Goal: Task Accomplishment & Management: Complete application form

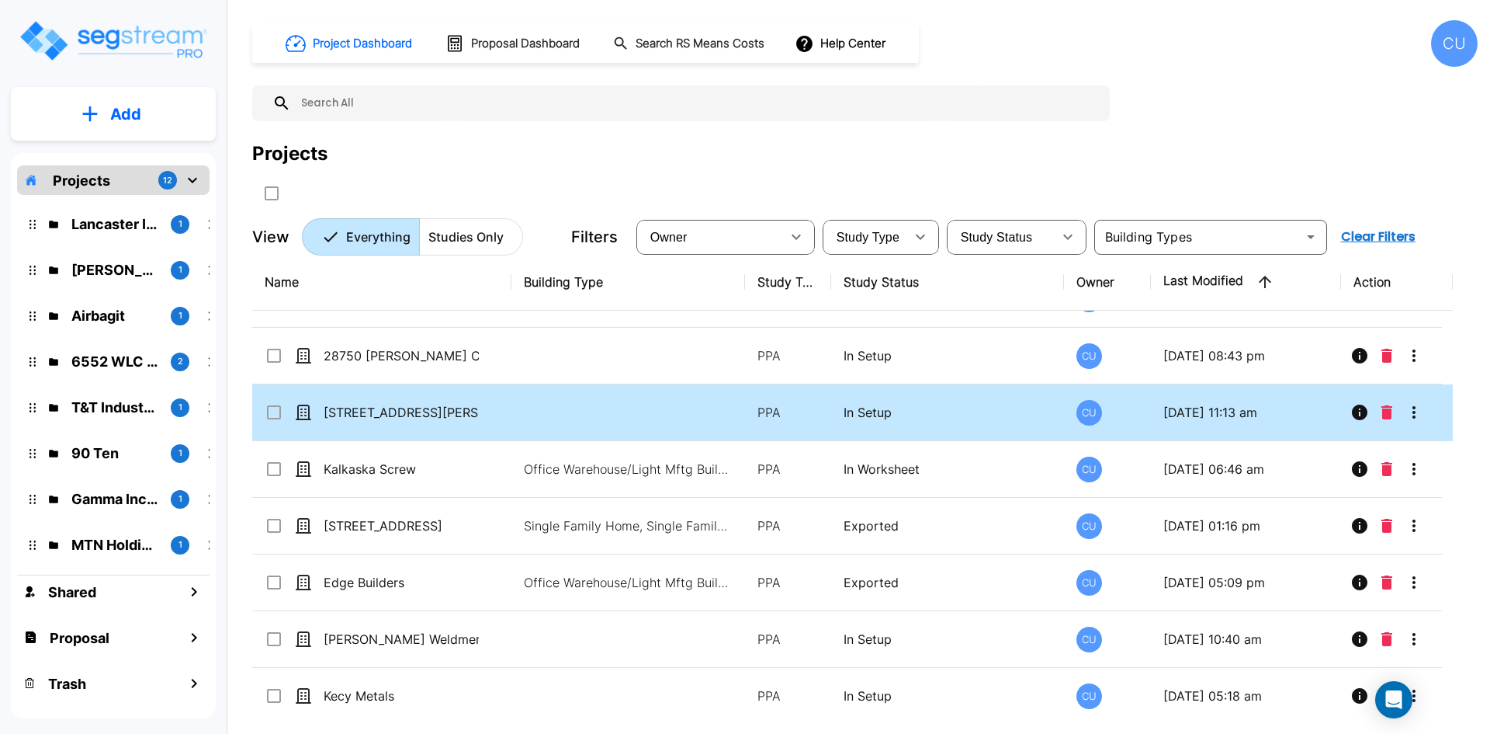
scroll to position [621, 0]
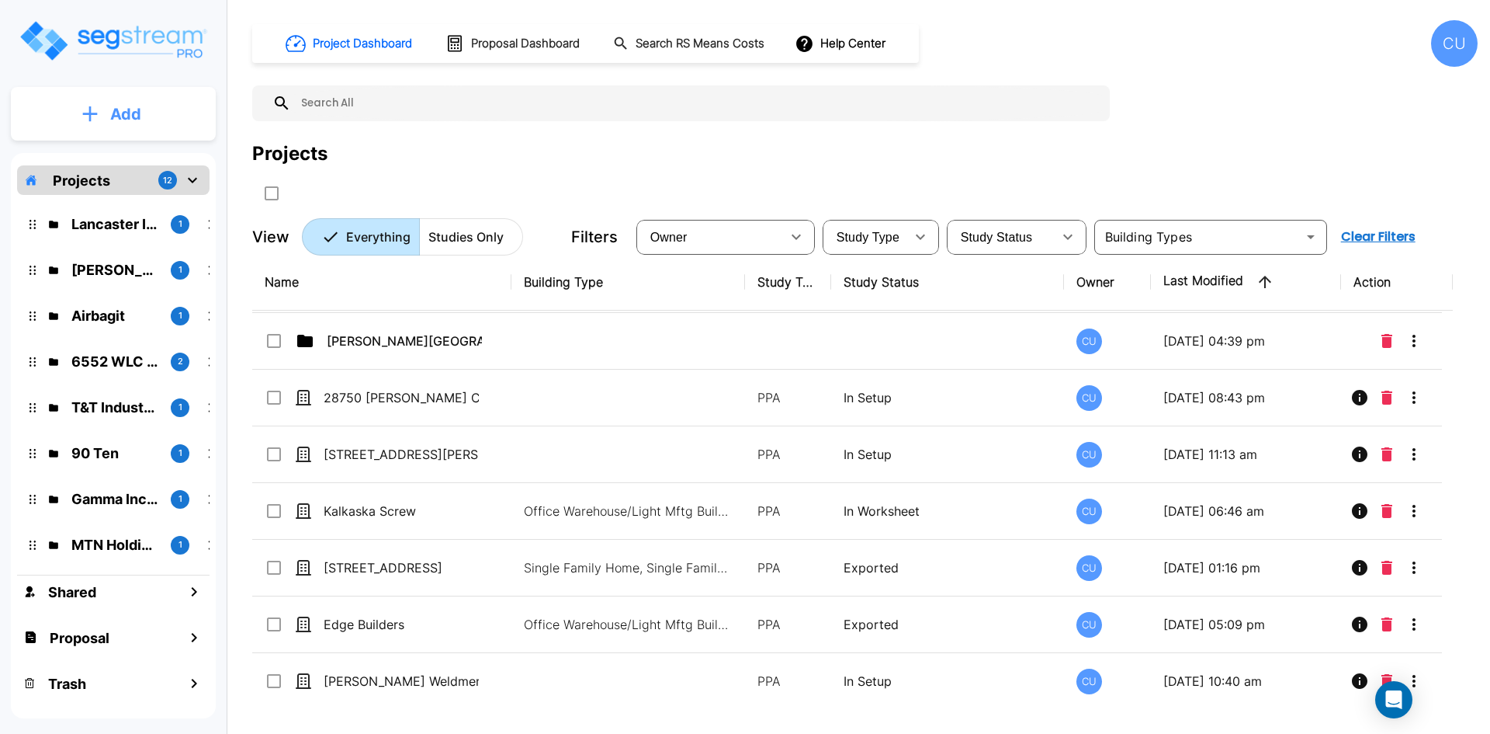
click at [100, 116] on button "Add" at bounding box center [113, 114] width 205 height 45
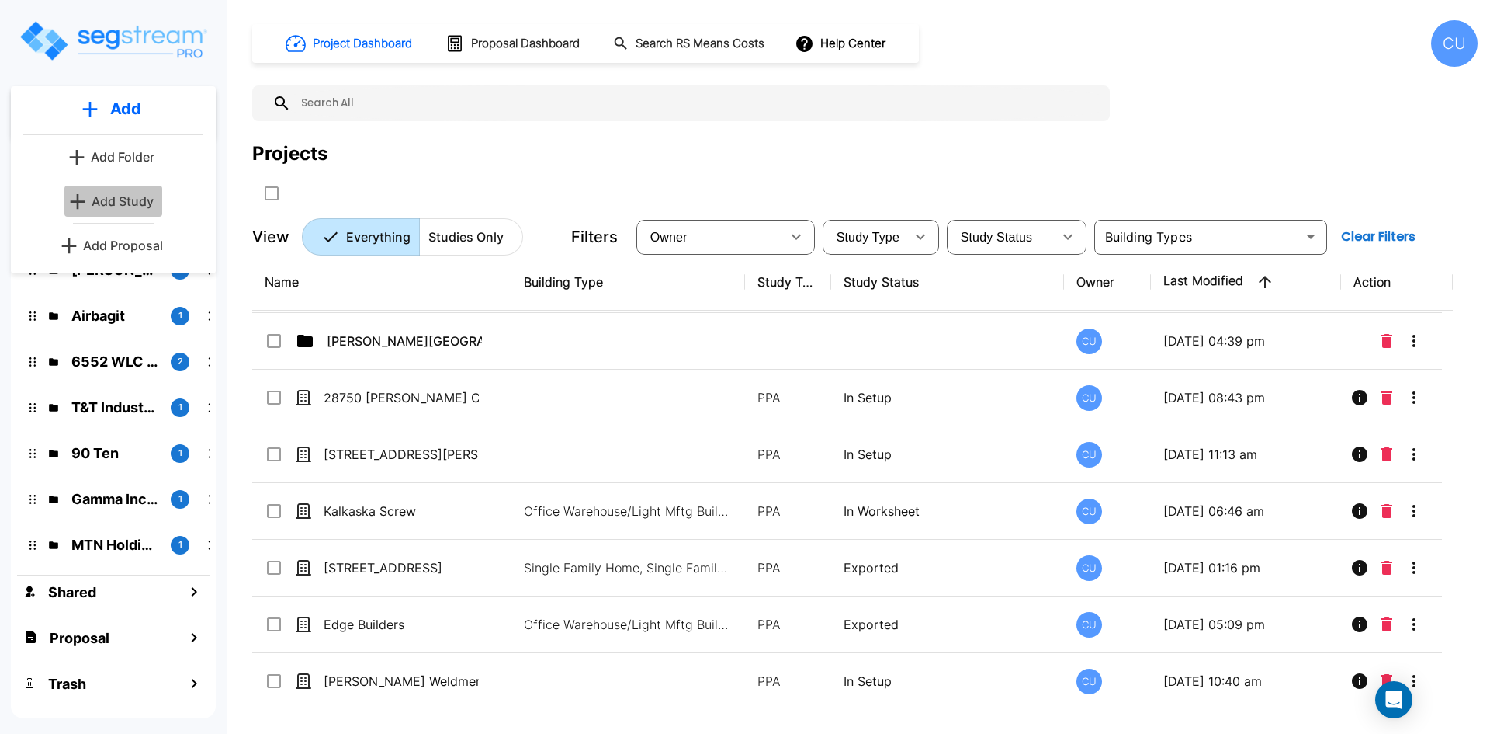
click at [120, 199] on p "Add Study" at bounding box center [123, 201] width 62 height 19
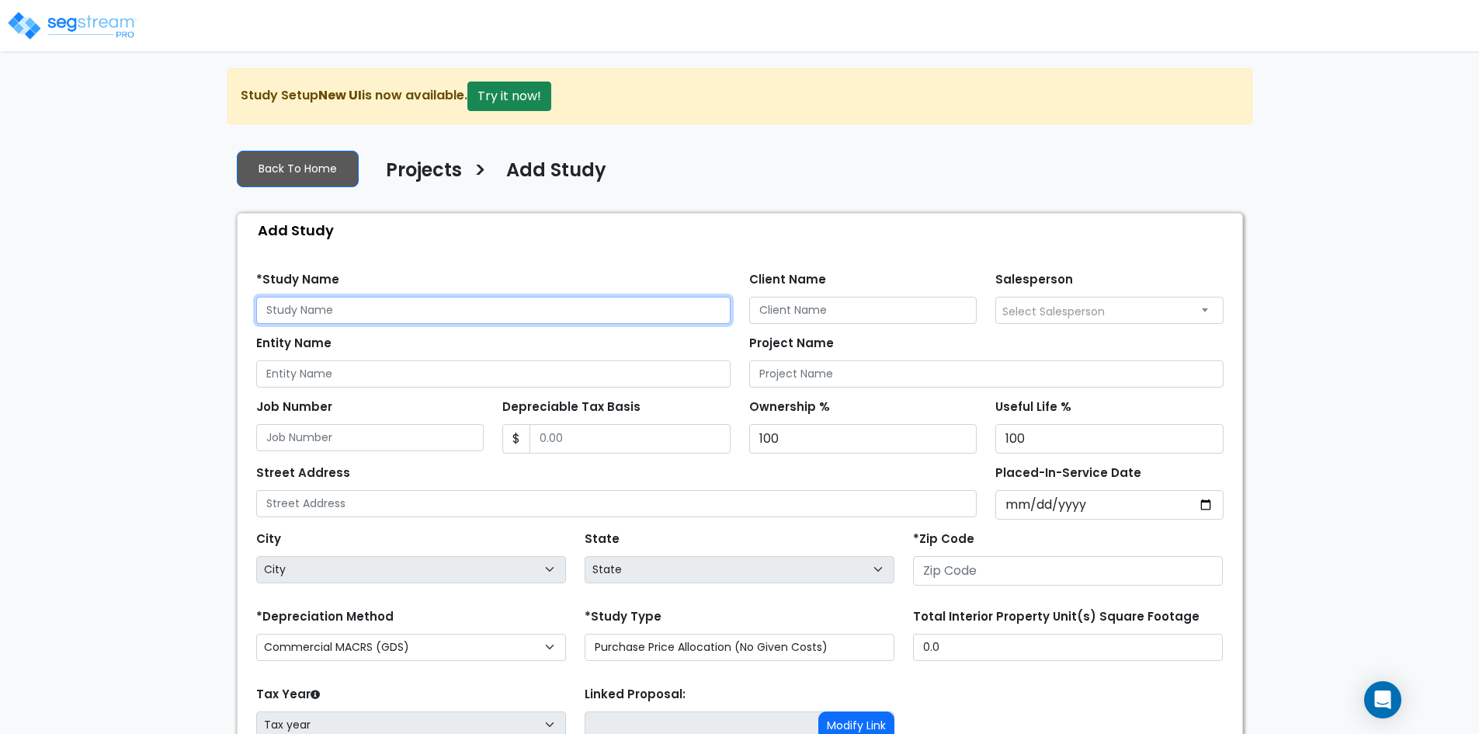
click at [330, 305] on input "text" at bounding box center [493, 310] width 474 height 27
click at [305, 309] on input "text" at bounding box center [493, 310] width 474 height 27
drag, startPoint x: 373, startPoint y: 310, endPoint x: 233, endPoint y: 317, distance: 139.9
click at [233, 317] on div "Back To Home Projects > Add Study Add Study Find these errors below in the Stud…" at bounding box center [739, 502] width 1025 height 730
type input "[STREET_ADDRESS][PERSON_NAME]"
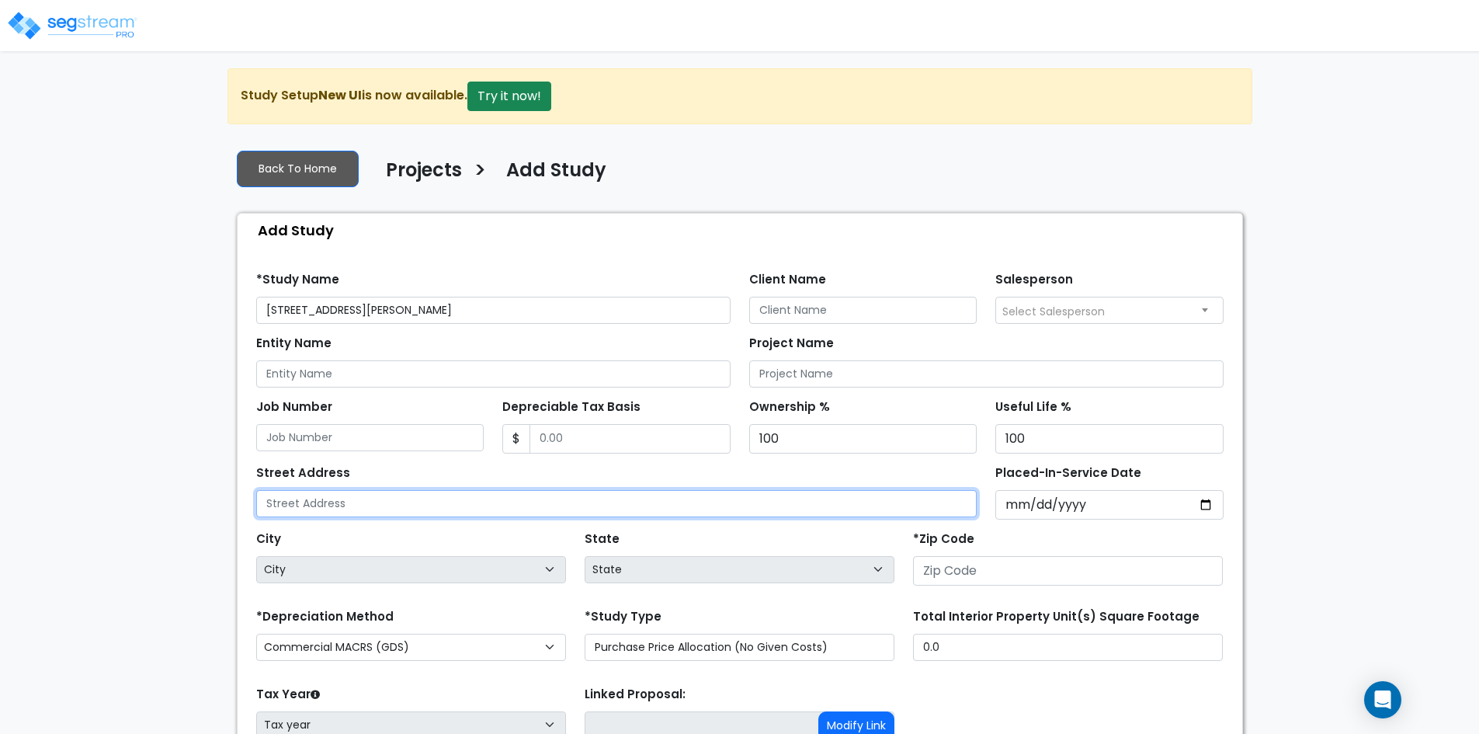
click at [389, 504] on input "text" at bounding box center [616, 503] width 721 height 27
paste input "[STREET_ADDRESS][PERSON_NAME]"
type input "[STREET_ADDRESS][PERSON_NAME]"
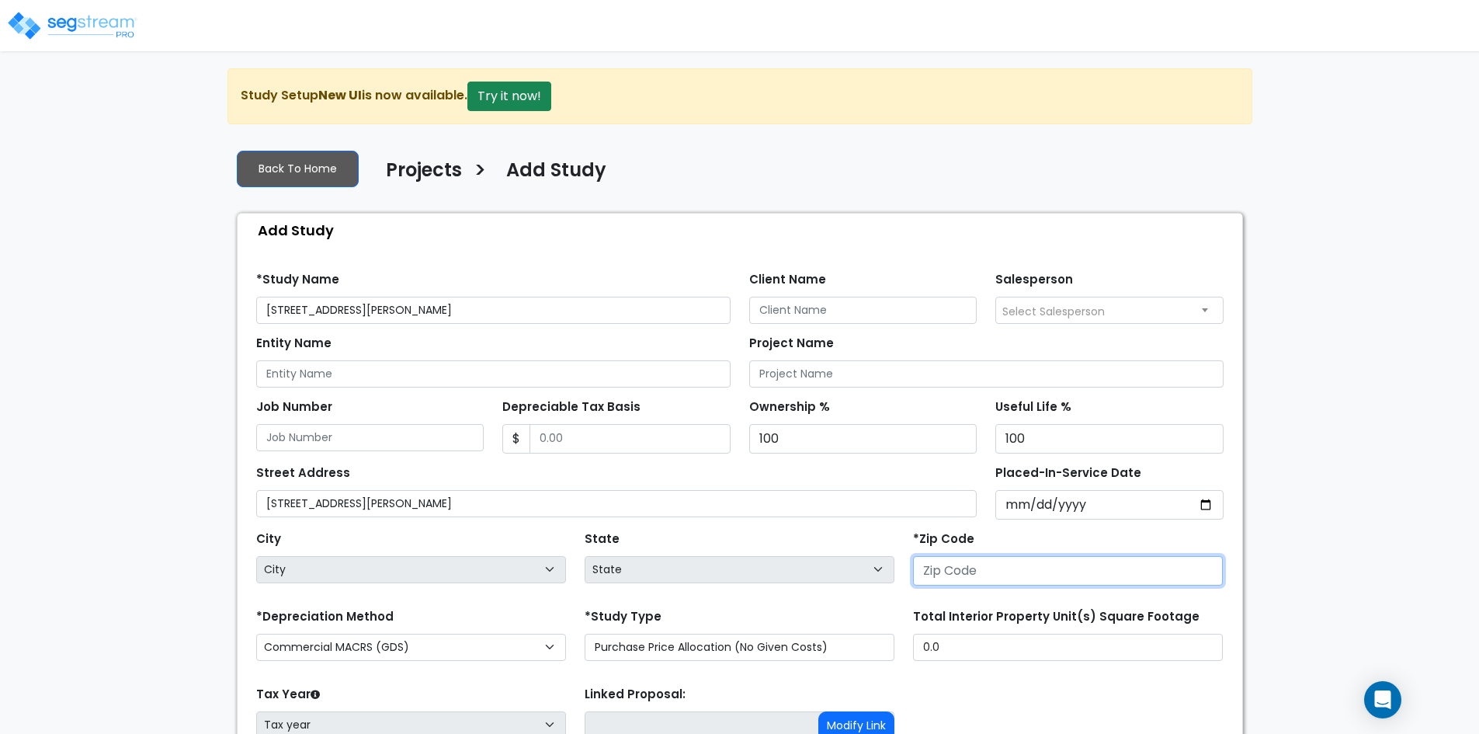
click at [962, 571] on input "number" at bounding box center [1068, 570] width 310 height 29
type input "91"
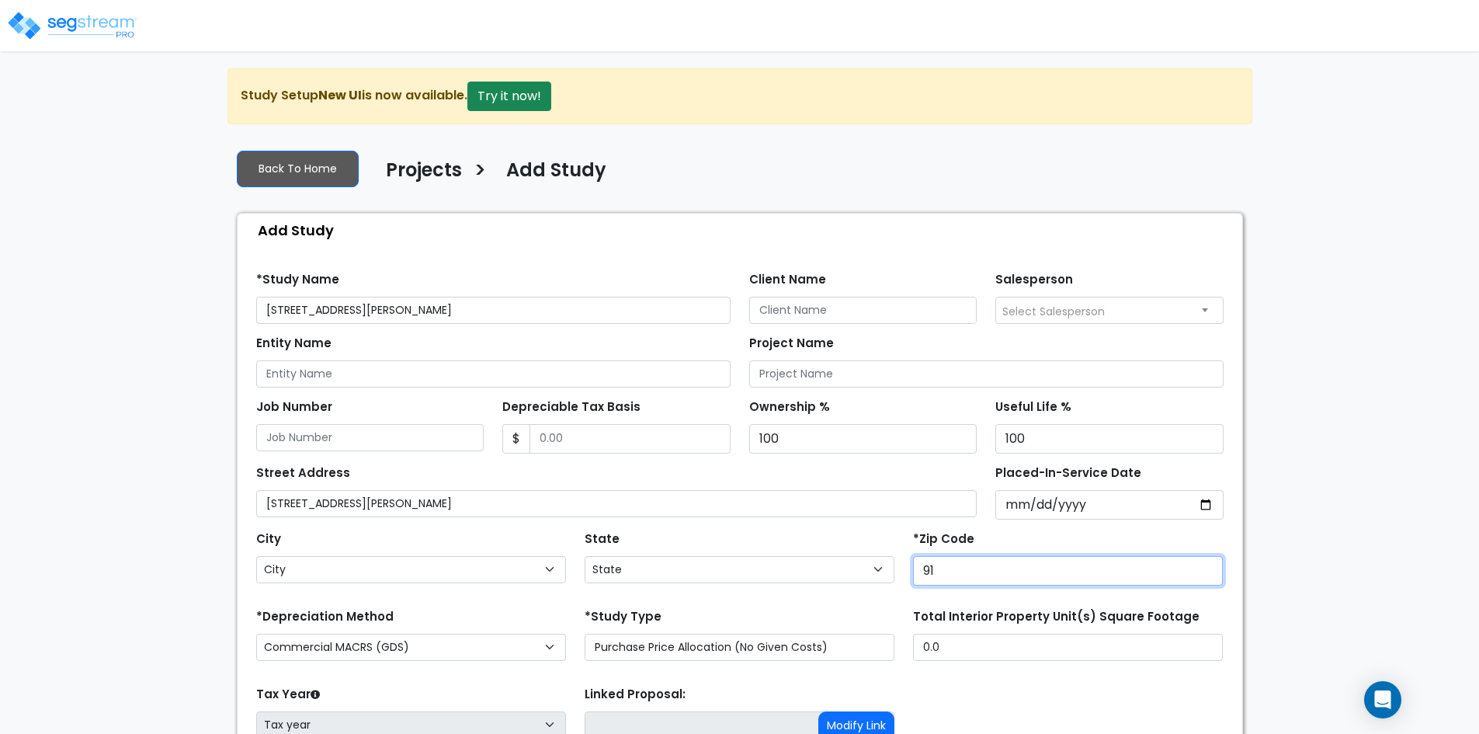
select select "CA"
type input "91604"
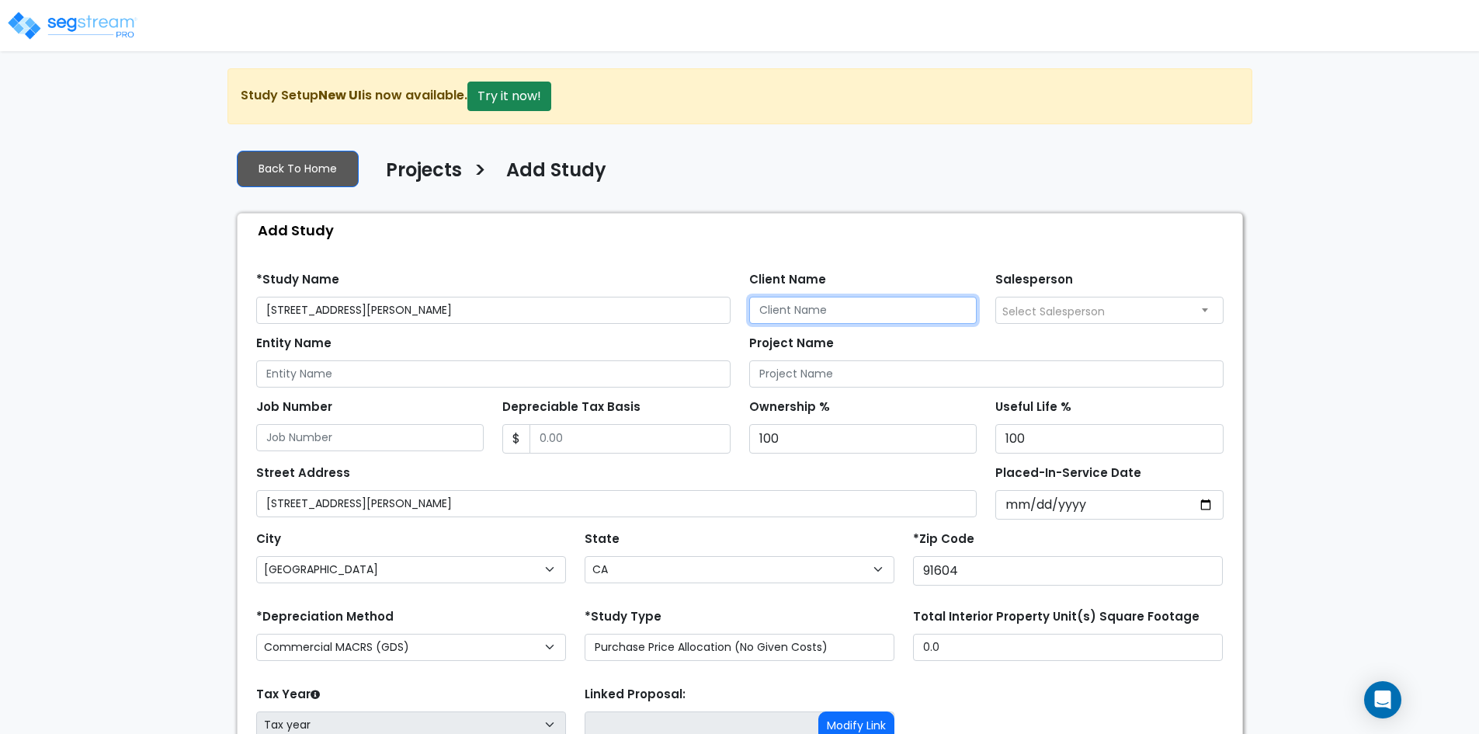
click at [799, 307] on input "Client Name" at bounding box center [863, 310] width 228 height 27
type input "[PERSON_NAME]"
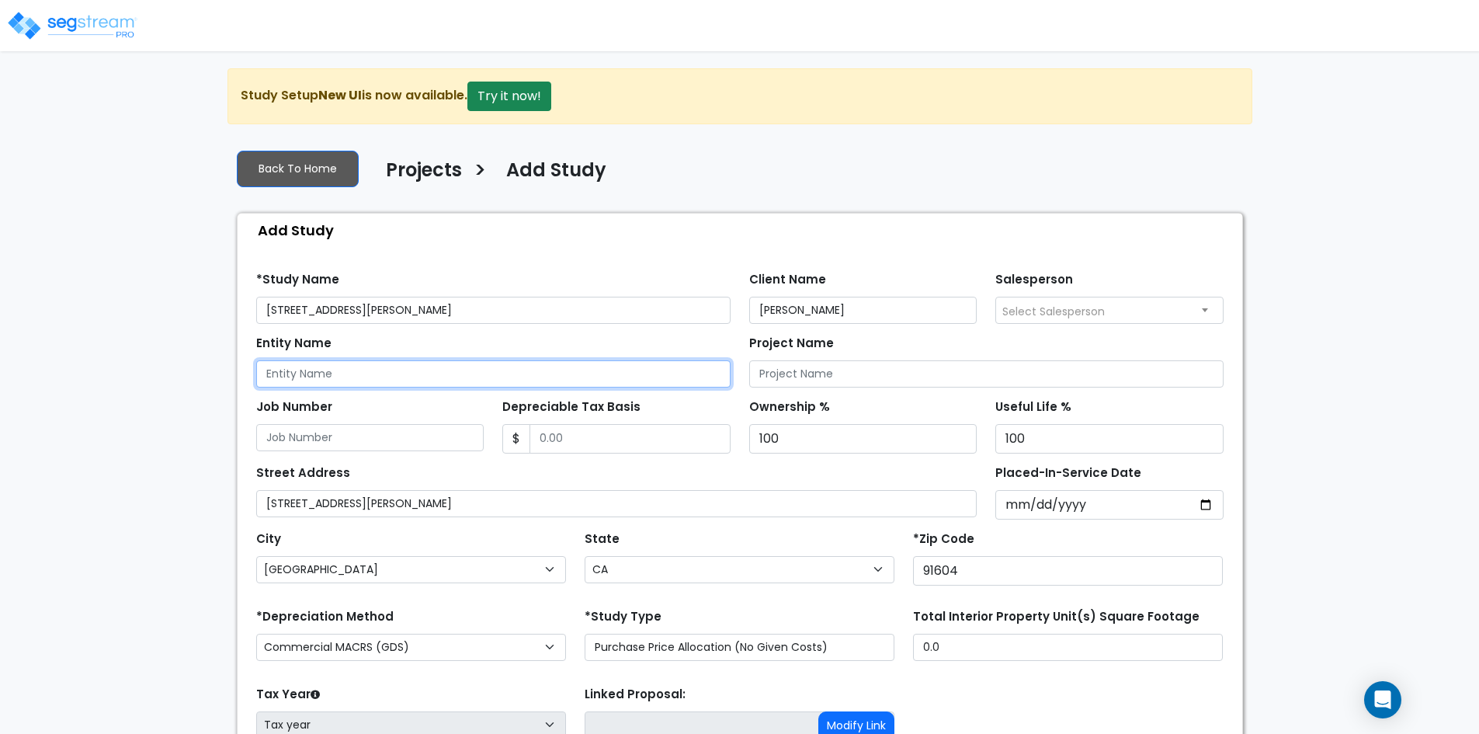
click at [349, 376] on input "Entity Name" at bounding box center [493, 373] width 474 height 27
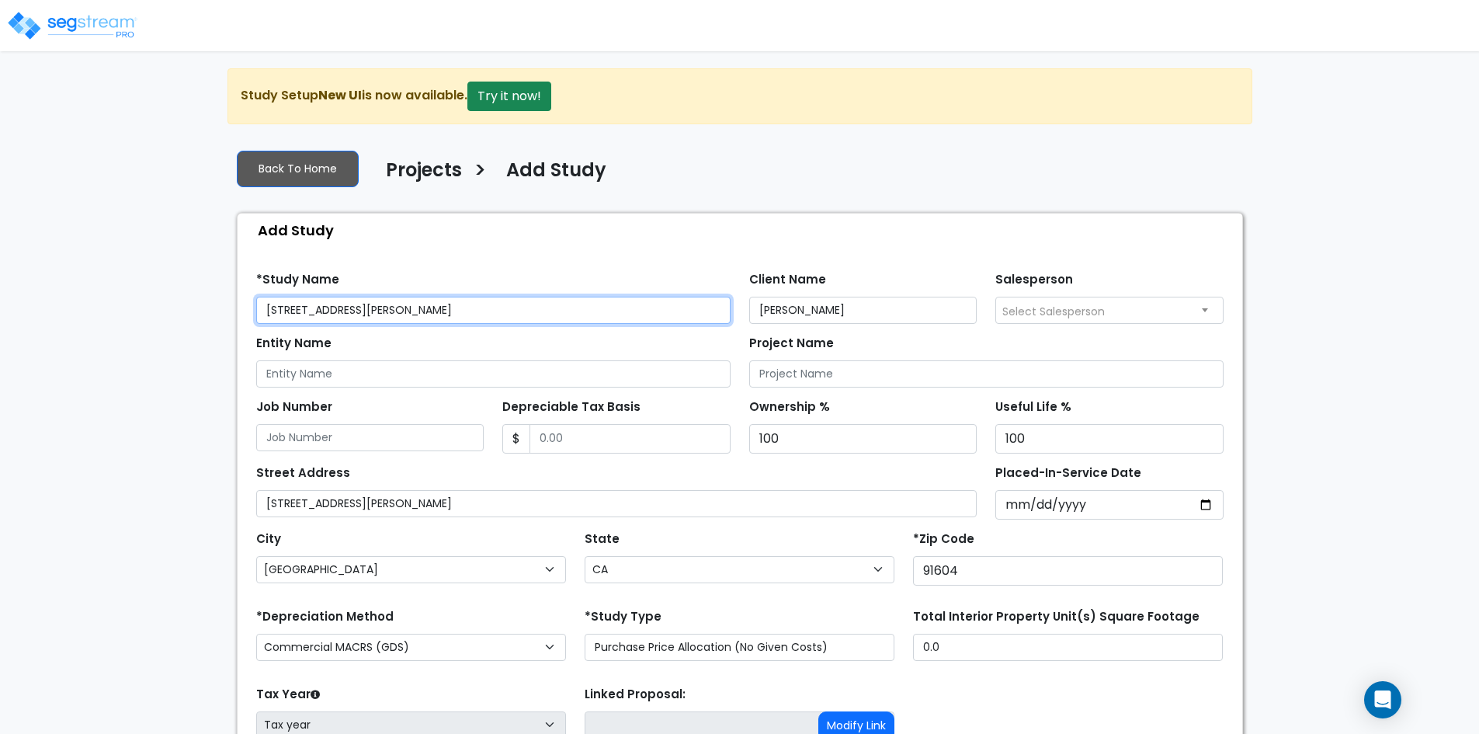
drag, startPoint x: 355, startPoint y: 309, endPoint x: 191, endPoint y: 323, distance: 165.1
click at [191, 323] on div "We are Building your Study. So please grab a coffee and let us do the heavy lif…" at bounding box center [739, 467] width 1479 height 799
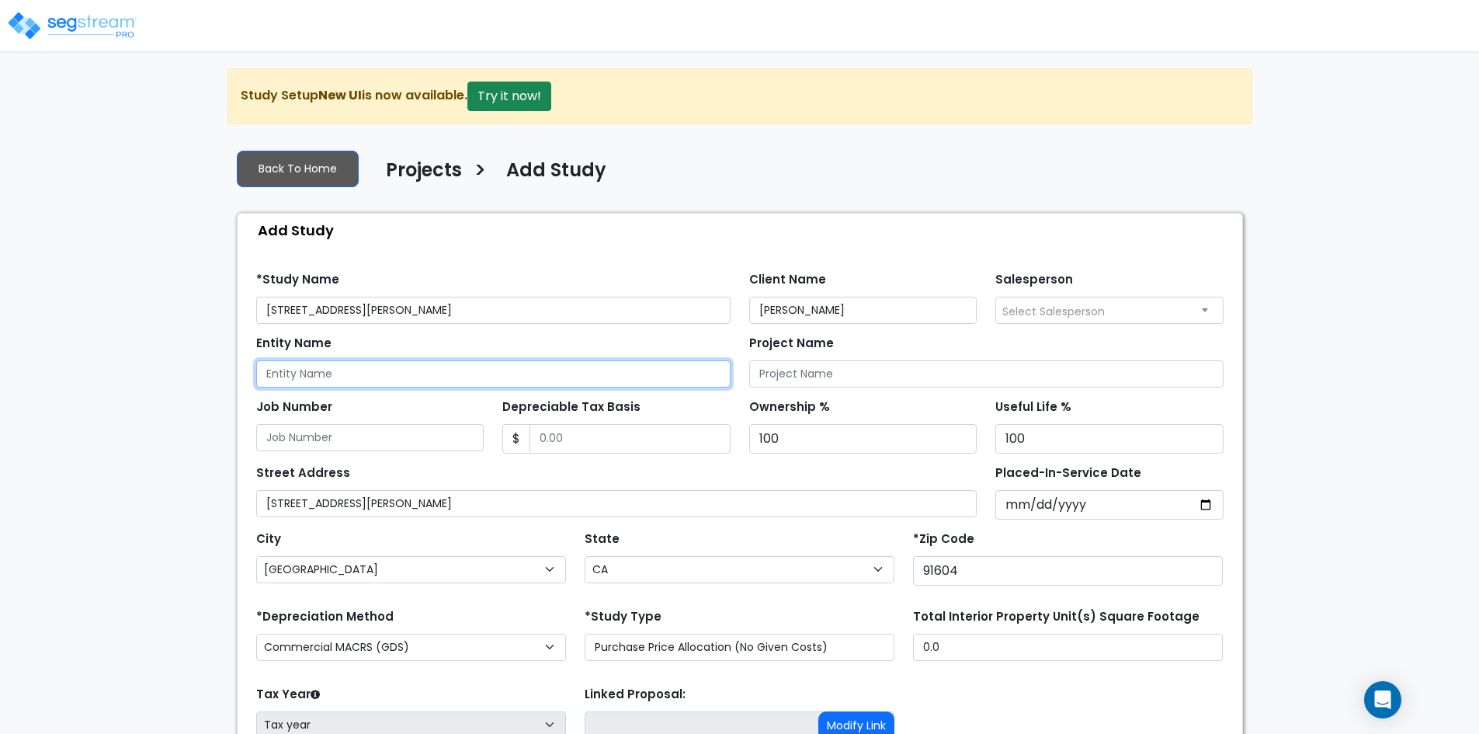
click at [297, 370] on input "Entity Name" at bounding box center [493, 373] width 474 height 27
paste input "[STREET_ADDRESS][PERSON_NAME]"
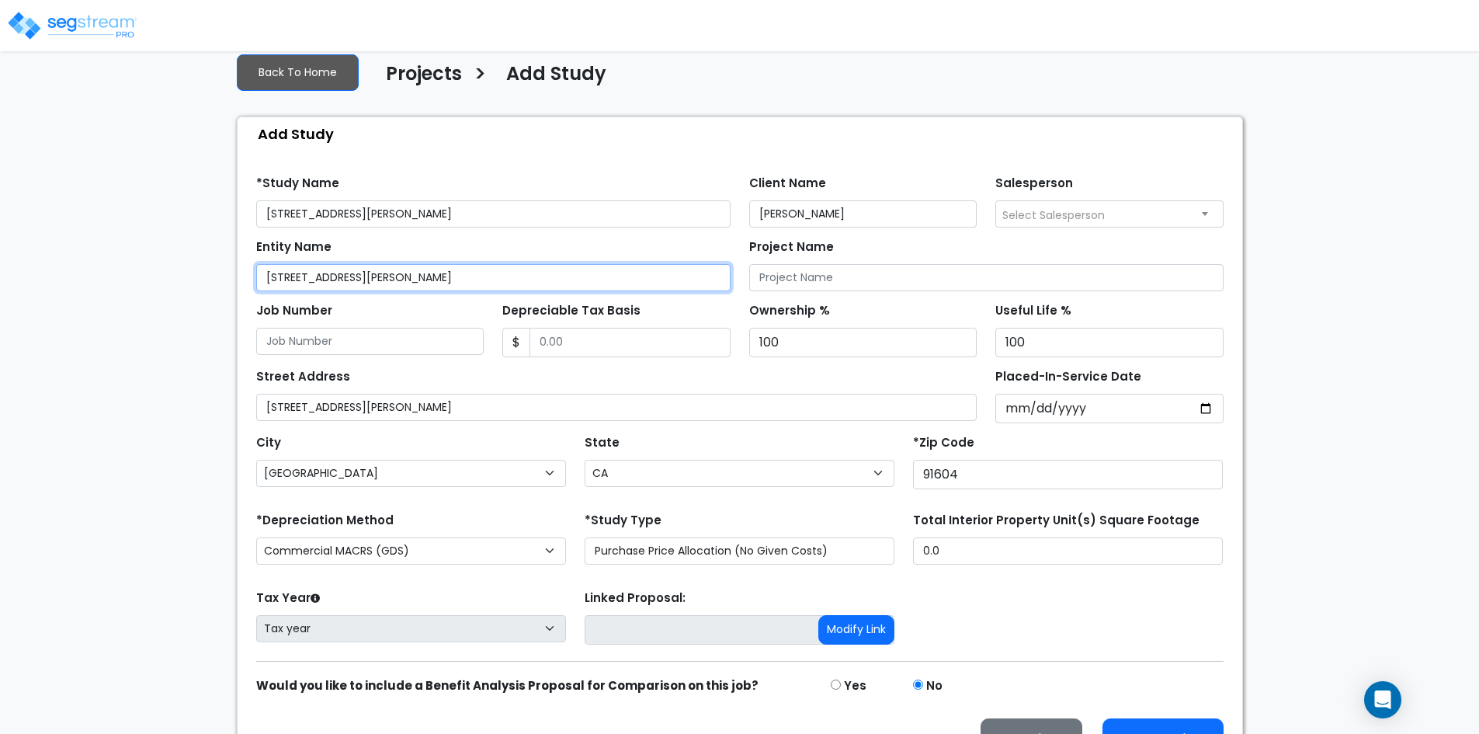
scroll to position [134, 0]
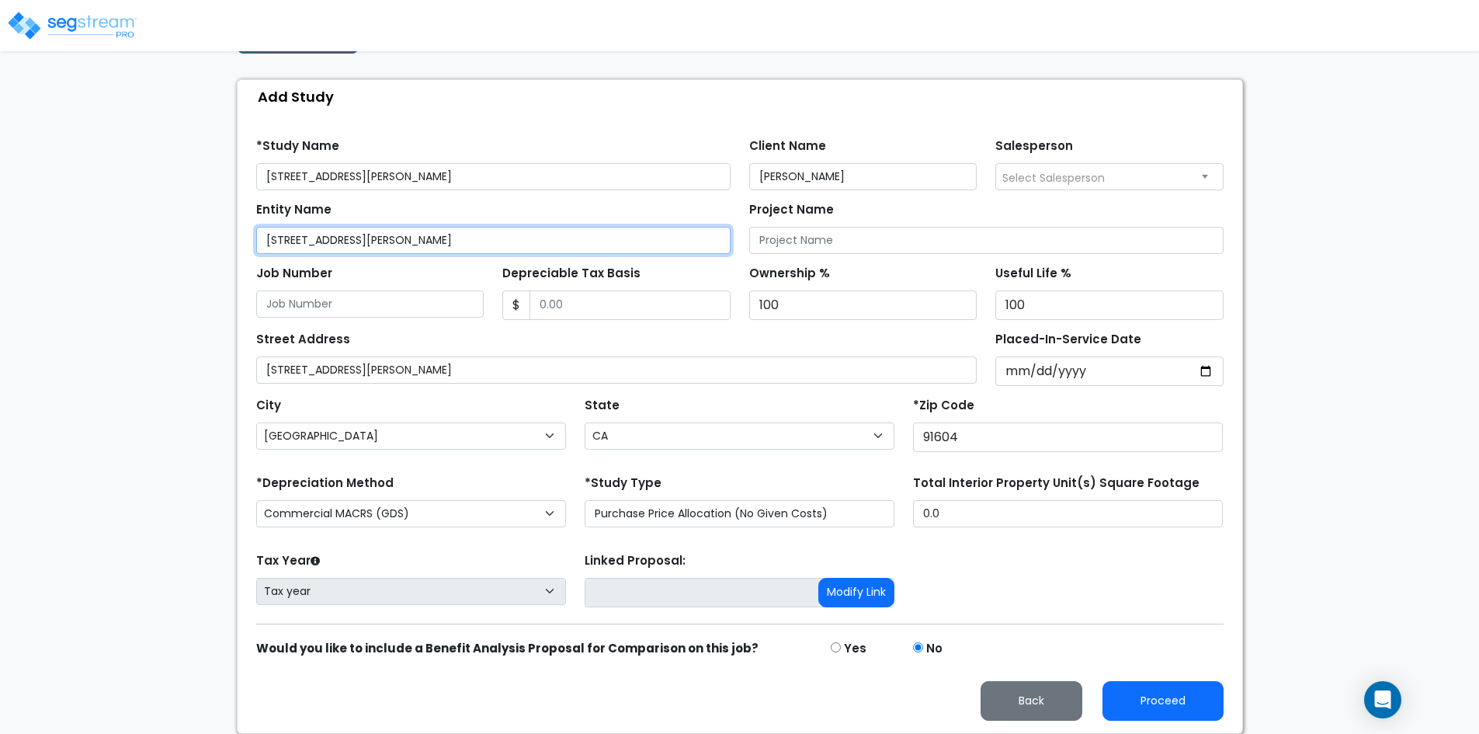
type input "[STREET_ADDRESS][PERSON_NAME]"
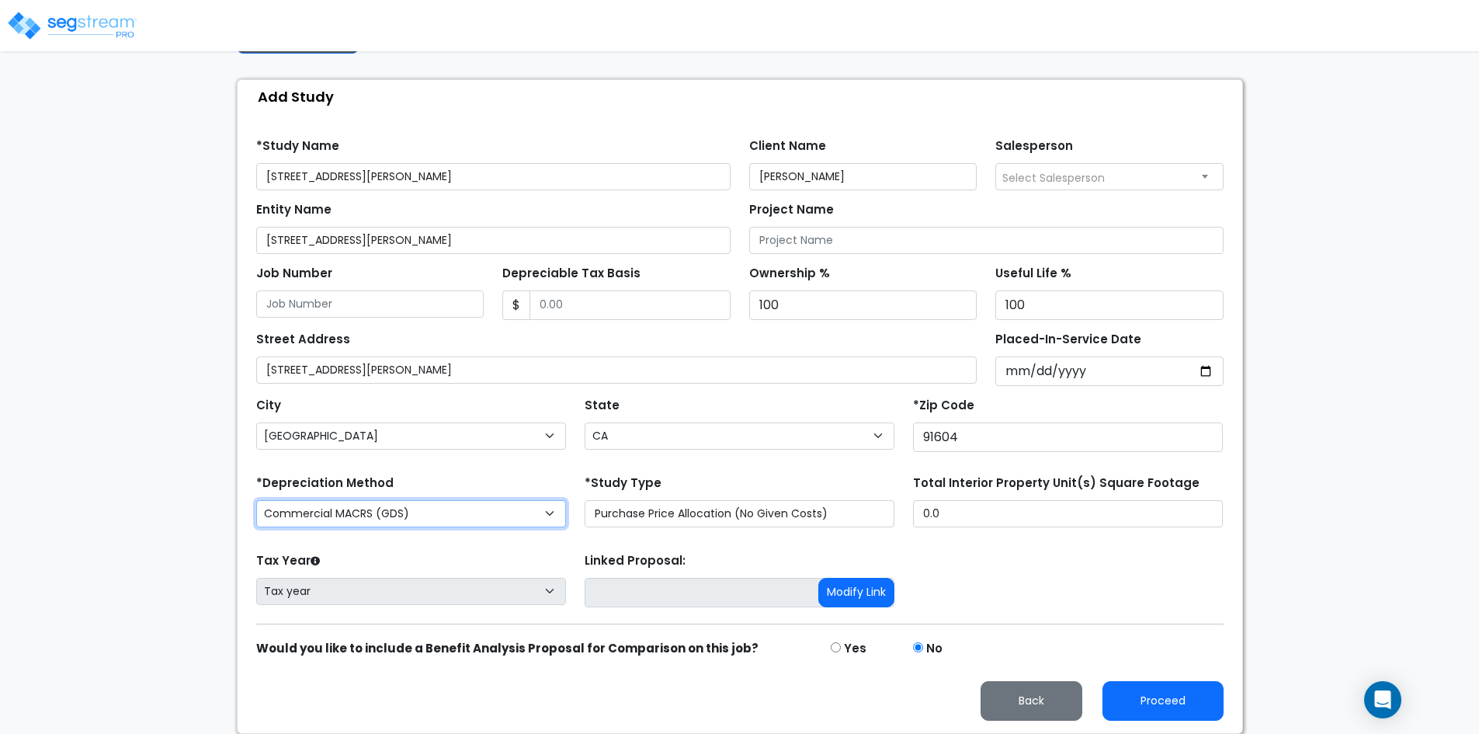
click at [437, 517] on select "Commercial MACRS (GDS) Commercial Residential MACRS (GDS) Commercial MACRS (GDS…" at bounding box center [411, 513] width 310 height 27
select select "CRM(_37"
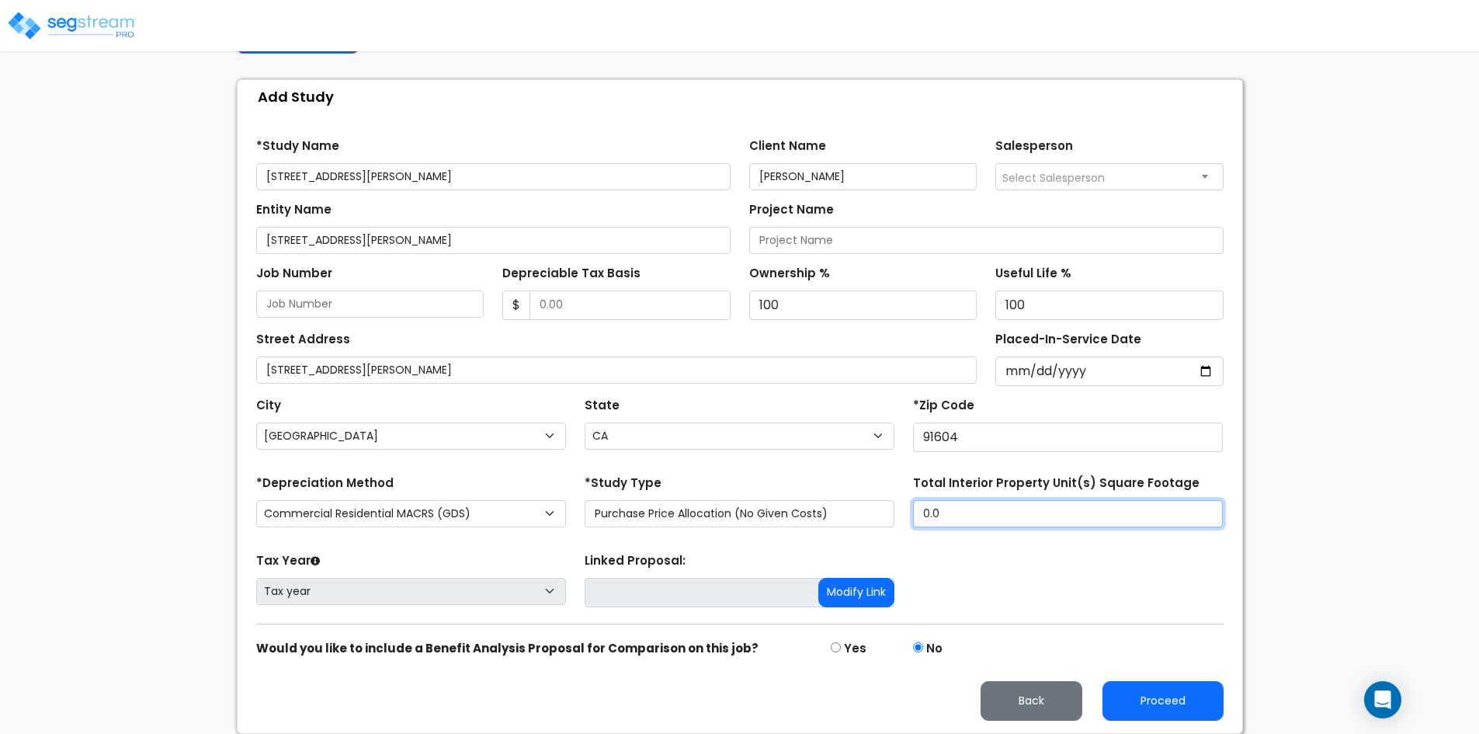
drag, startPoint x: 983, startPoint y: 513, endPoint x: 877, endPoint y: 518, distance: 106.4
click at [877, 518] on div "*Depreciation Method Commercial MACRS (GDS) Commercial Residential MACRS (GDS) …" at bounding box center [740, 502] width 986 height 62
type input "1,853"
click at [612, 303] on input "Depreciable Tax Basis" at bounding box center [629, 304] width 201 height 29
click at [575, 296] on input "Depreciable Tax Basis" at bounding box center [629, 304] width 201 height 29
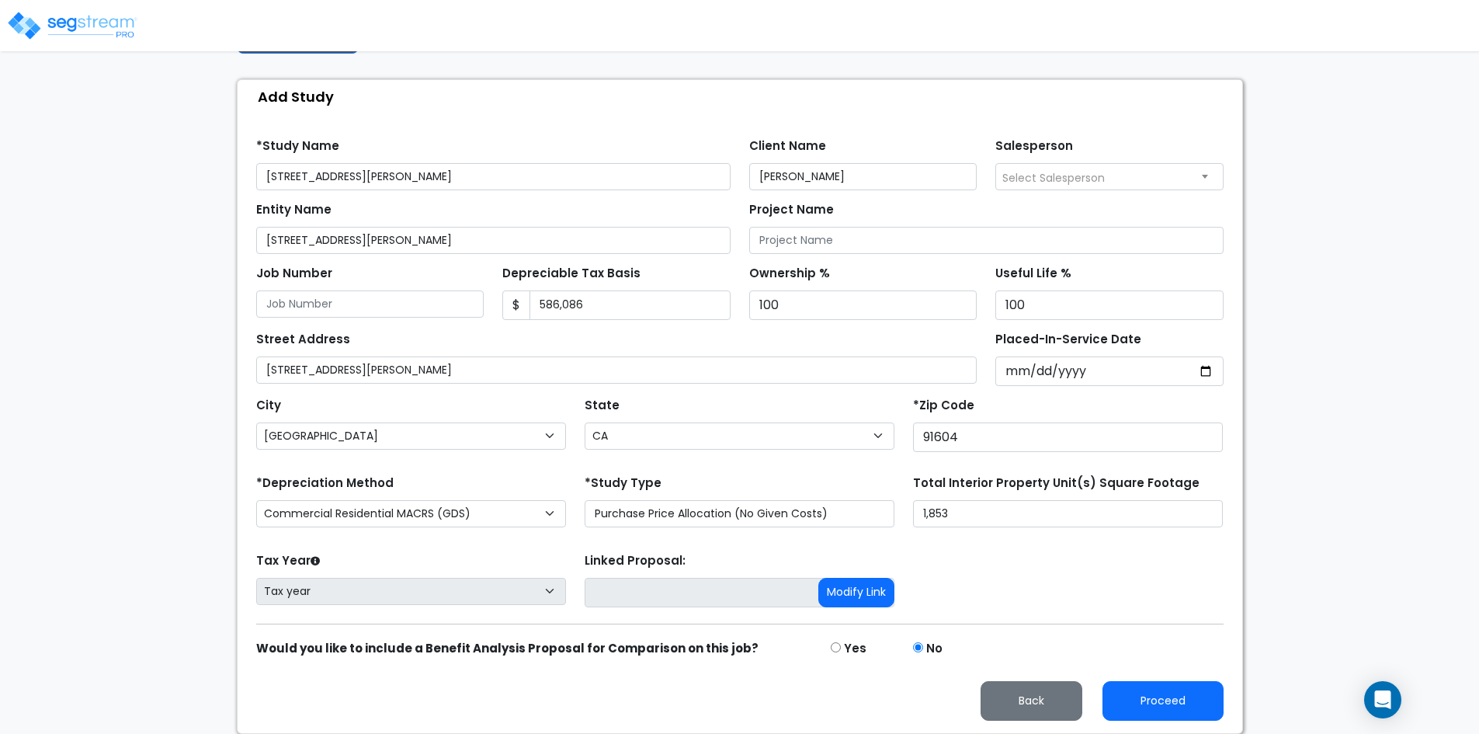
click at [498, 343] on div "Street Address [STREET_ADDRESS][PERSON_NAME]" at bounding box center [616, 356] width 721 height 56
type input "621,351"
click at [1088, 374] on input "Placed-In-Service Date" at bounding box center [1109, 370] width 228 height 29
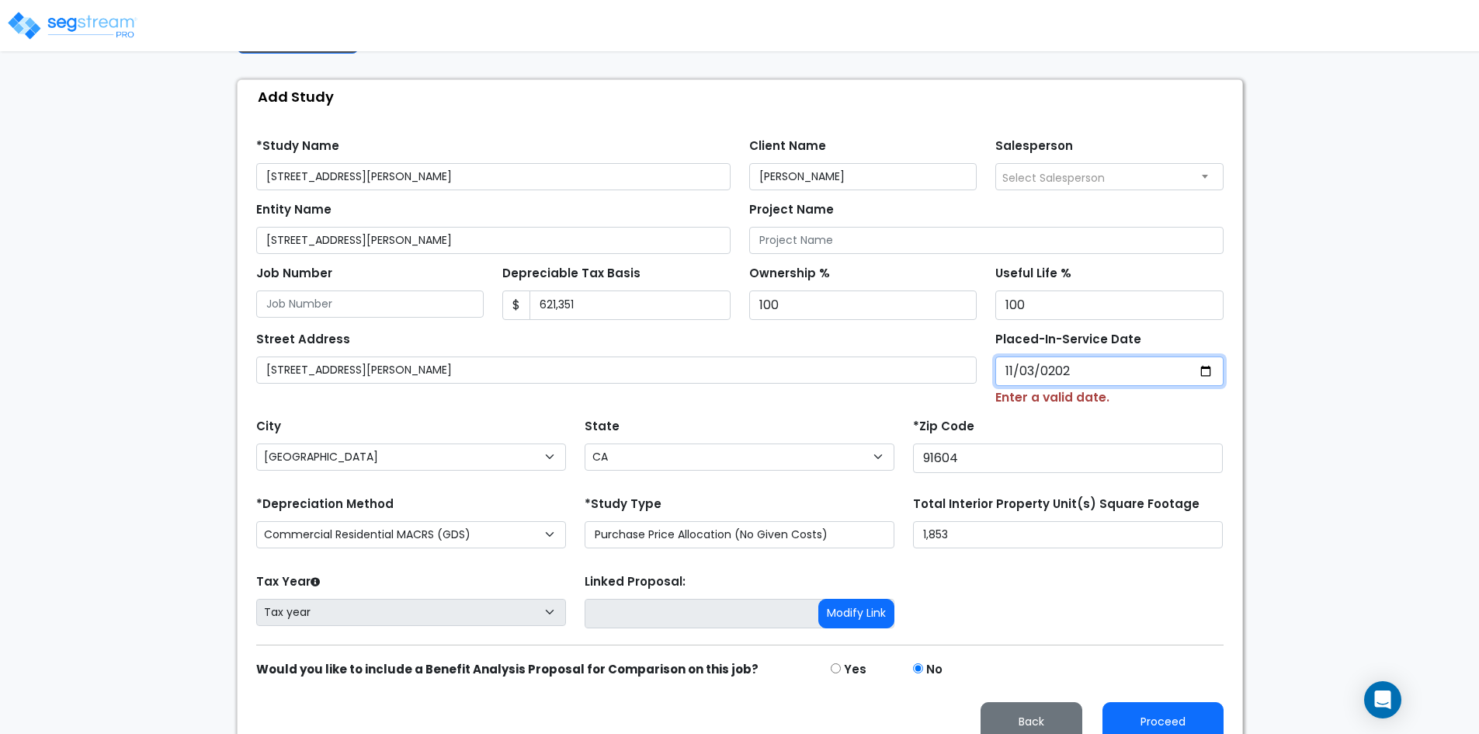
type input "[DATE]"
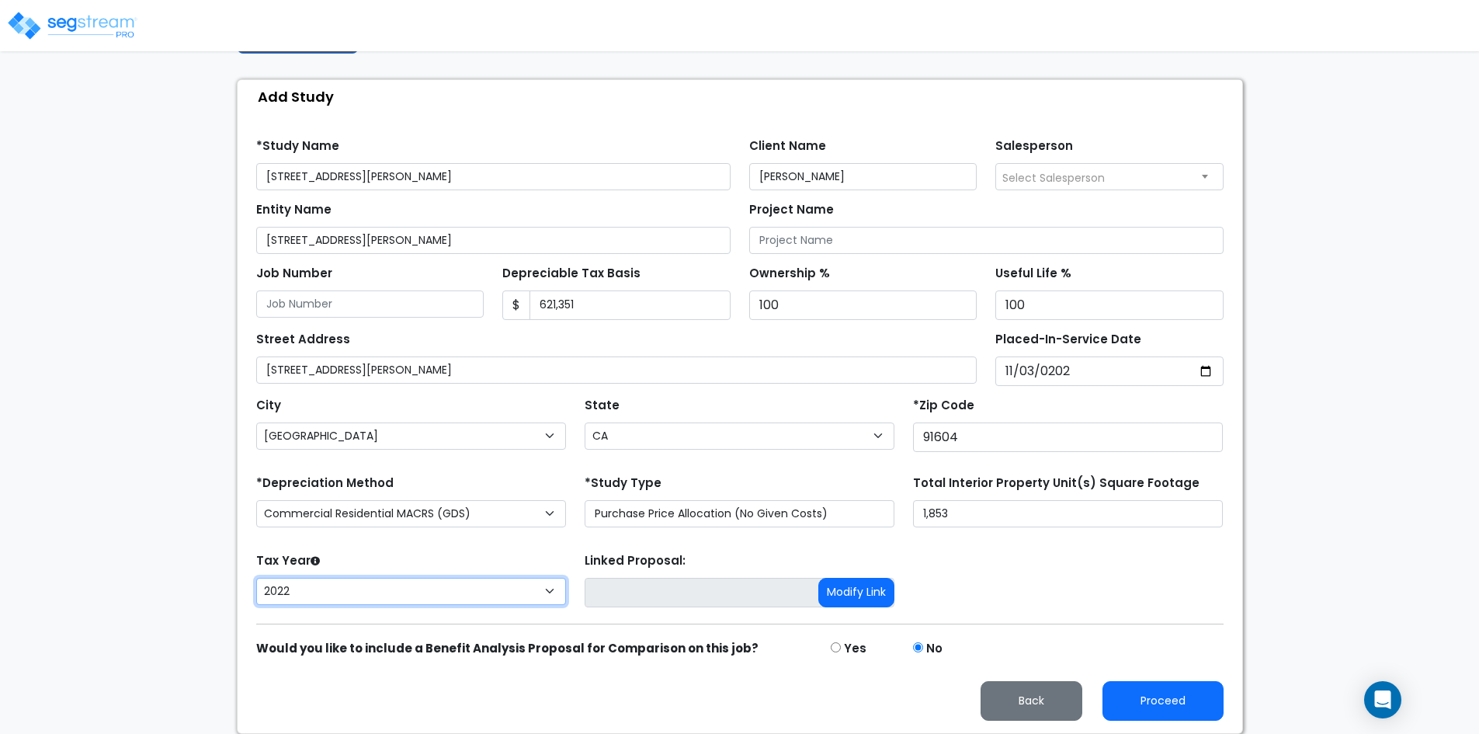
click at [546, 595] on select "2026 2025 2024 2023 2022" at bounding box center [411, 590] width 310 height 27
select select "2024"
click at [256, 577] on select "2026 2025 2024 2023 2022" at bounding box center [411, 590] width 310 height 27
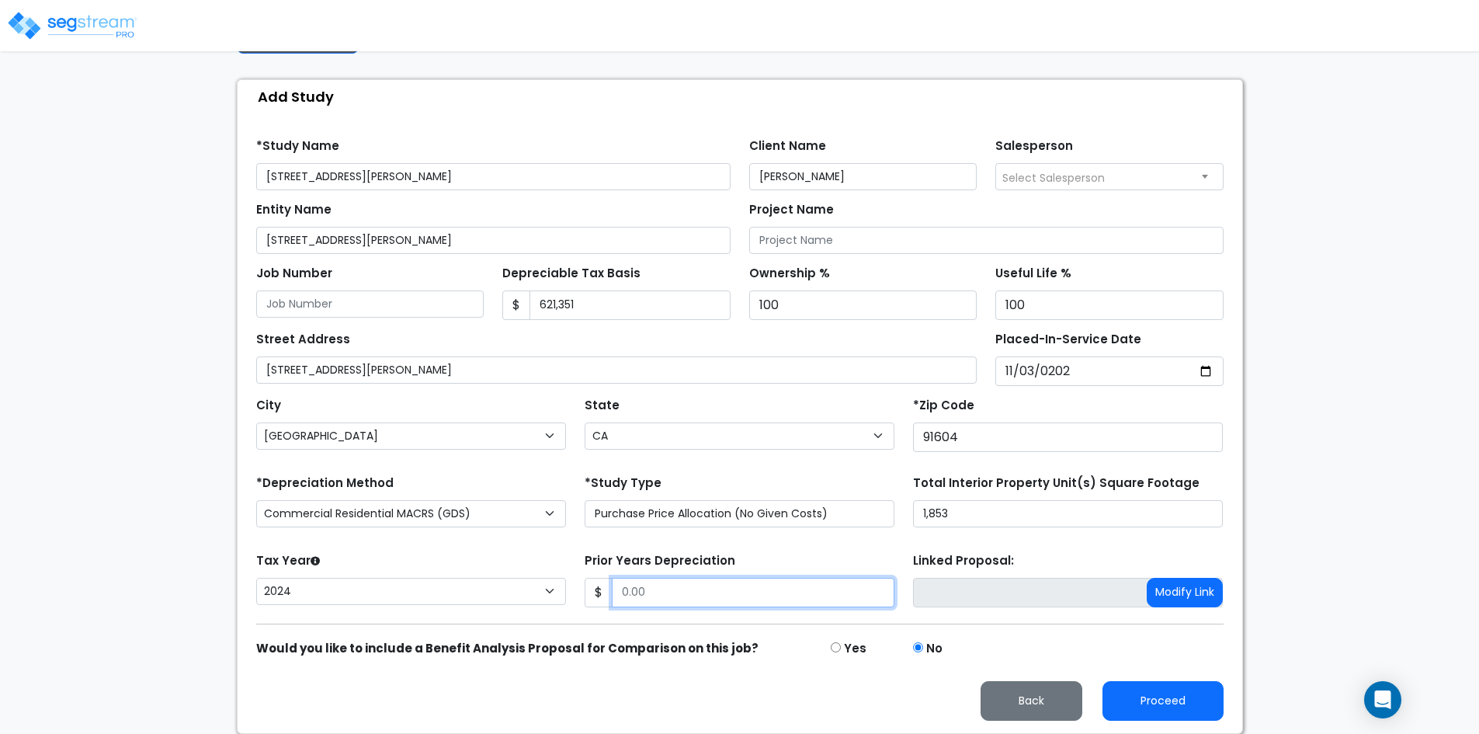
click at [647, 589] on input "Prior Years Depreciation" at bounding box center [753, 591] width 283 height 29
click at [689, 593] on input "Prior Years Depreciation" at bounding box center [753, 591] width 283 height 29
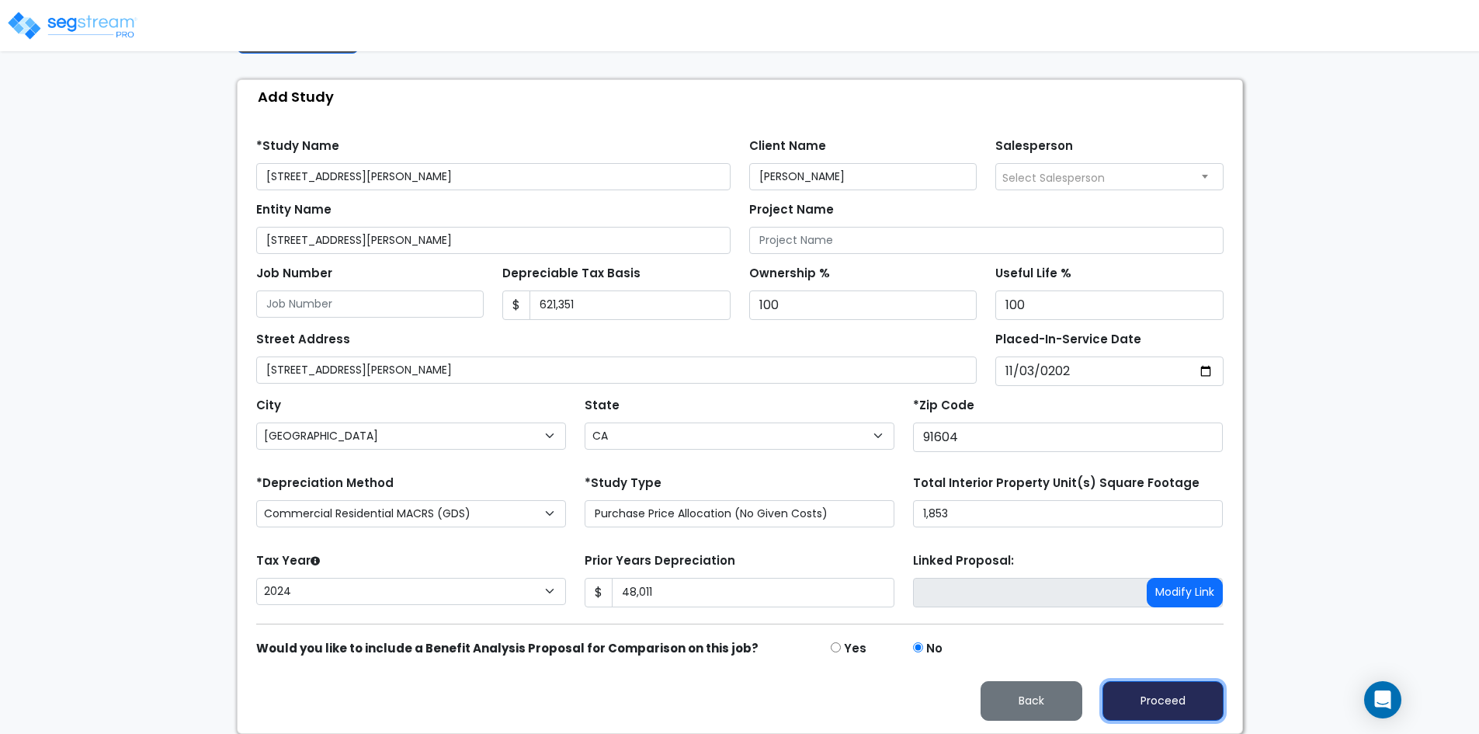
click at [1174, 699] on button "Proceed" at bounding box center [1162, 701] width 121 height 40
type input "48011"
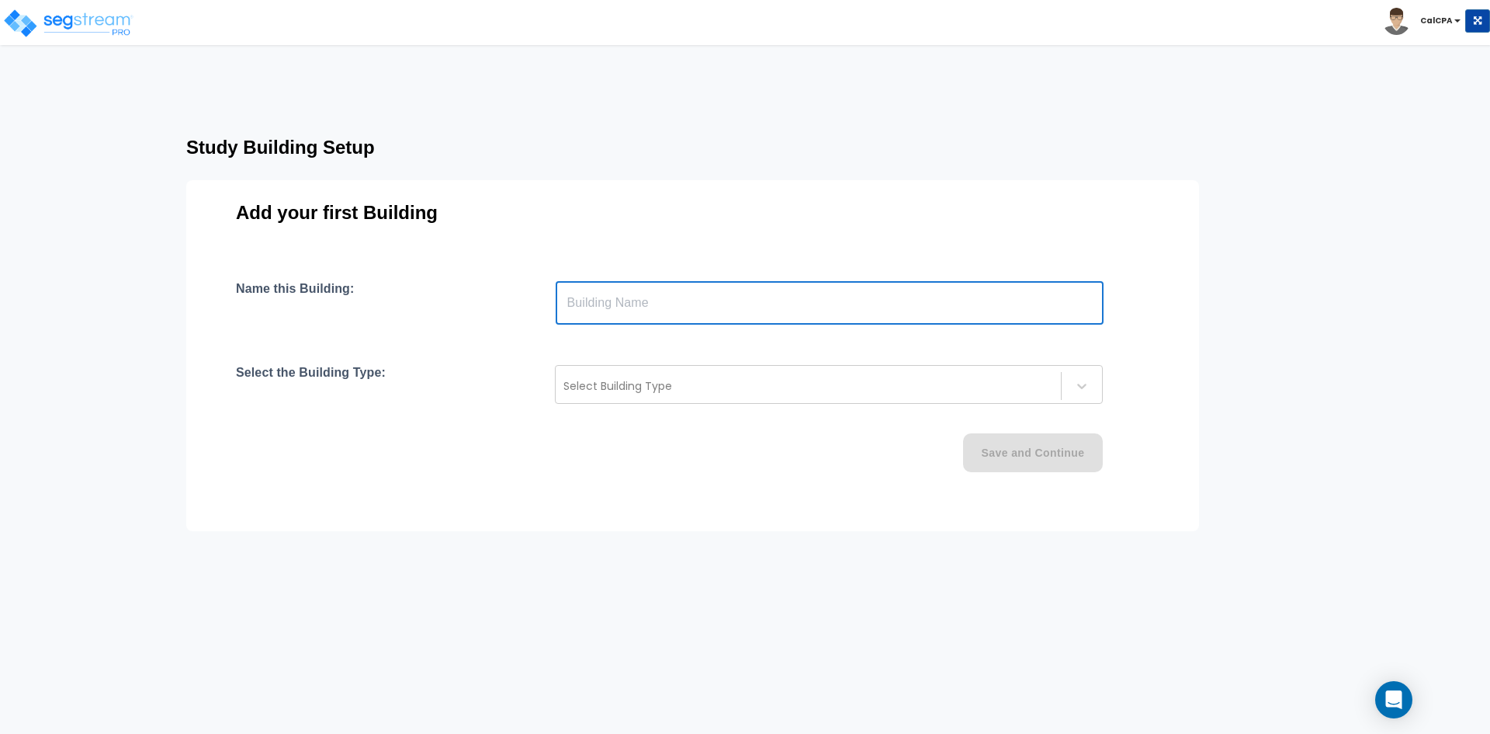
click at [588, 307] on input "text" at bounding box center [830, 302] width 548 height 43
paste input "text"
type input "[STREET_ADDRESS][PERSON_NAME]"
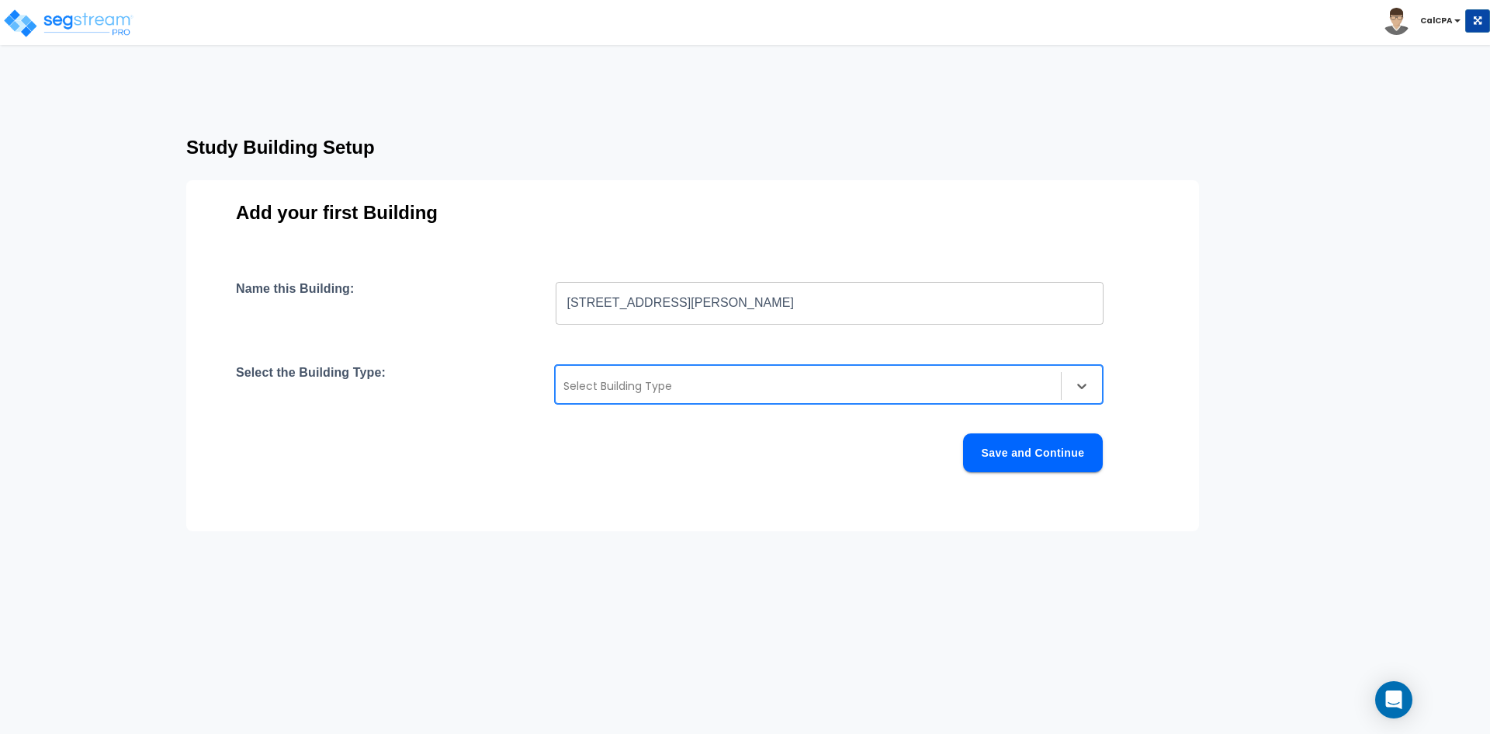
click at [831, 385] on div at bounding box center [809, 385] width 490 height 19
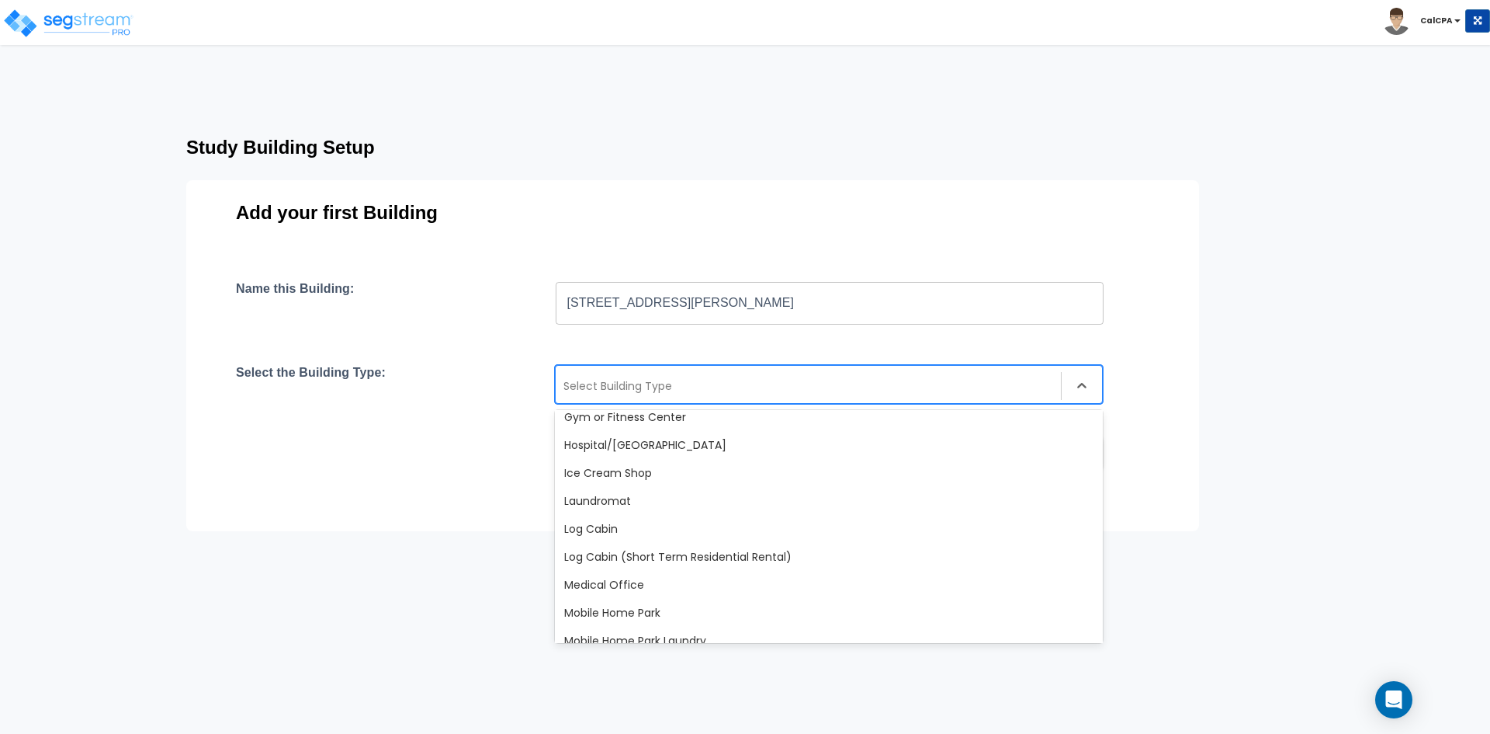
scroll to position [854, 0]
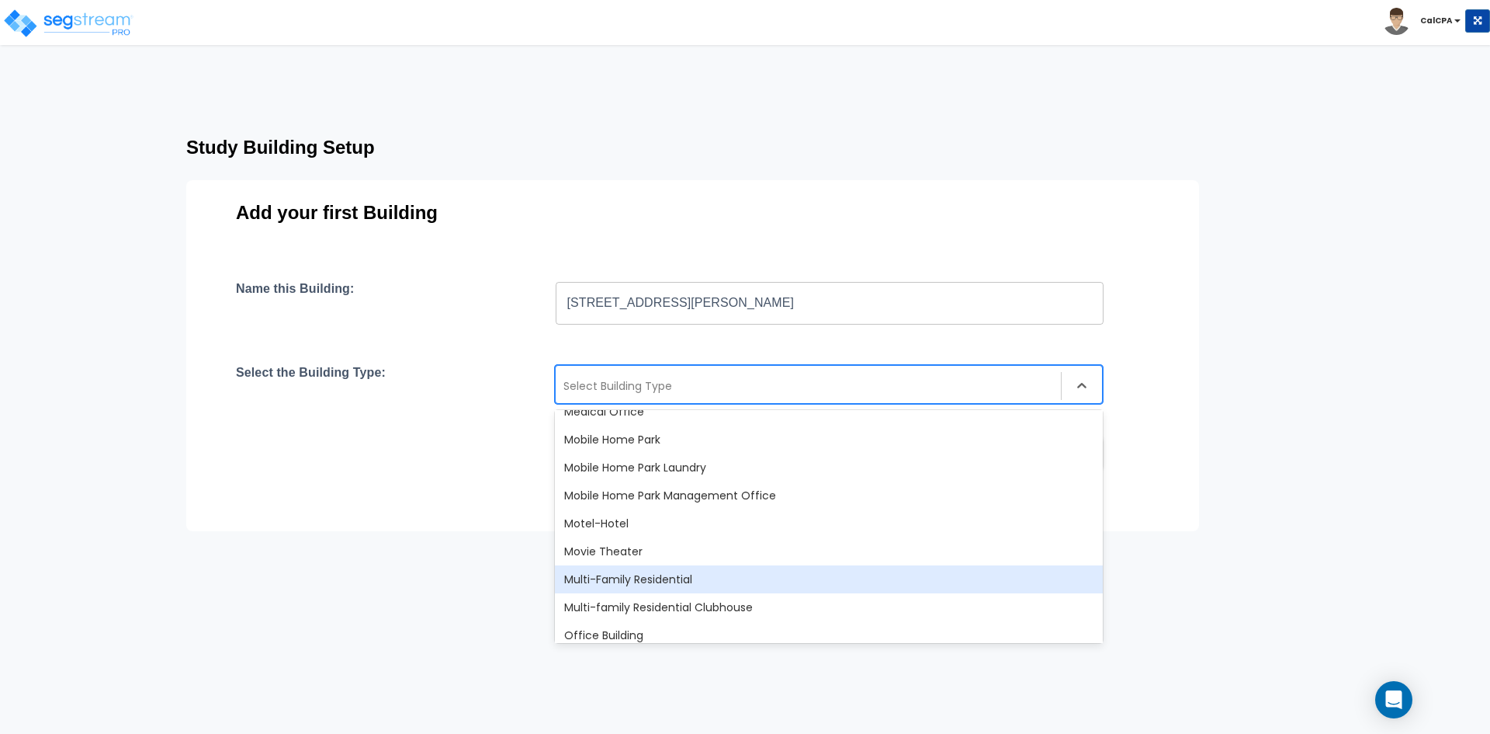
click at [692, 574] on div "Multi-Family Residential" at bounding box center [829, 579] width 548 height 28
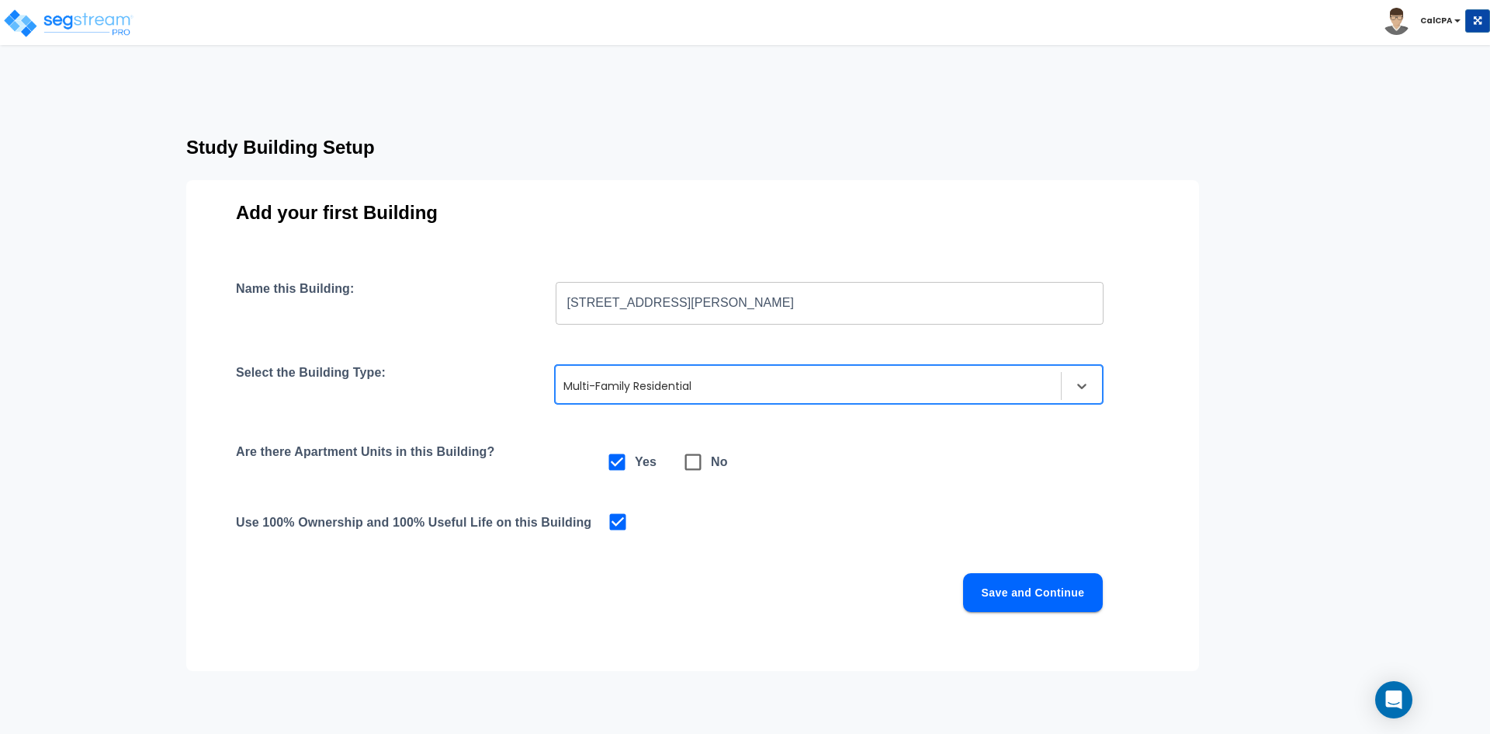
click at [713, 383] on div at bounding box center [809, 385] width 490 height 19
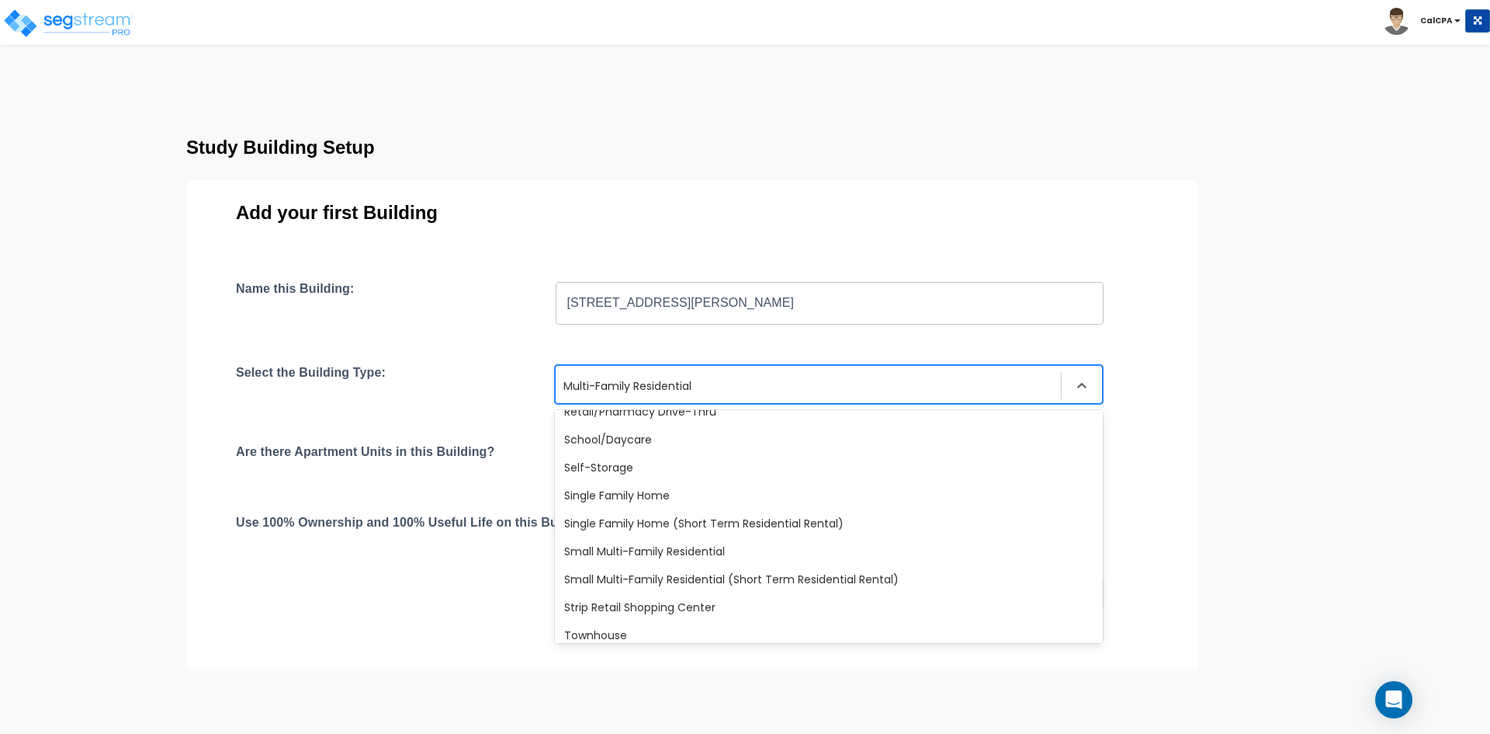
scroll to position [1338, 0]
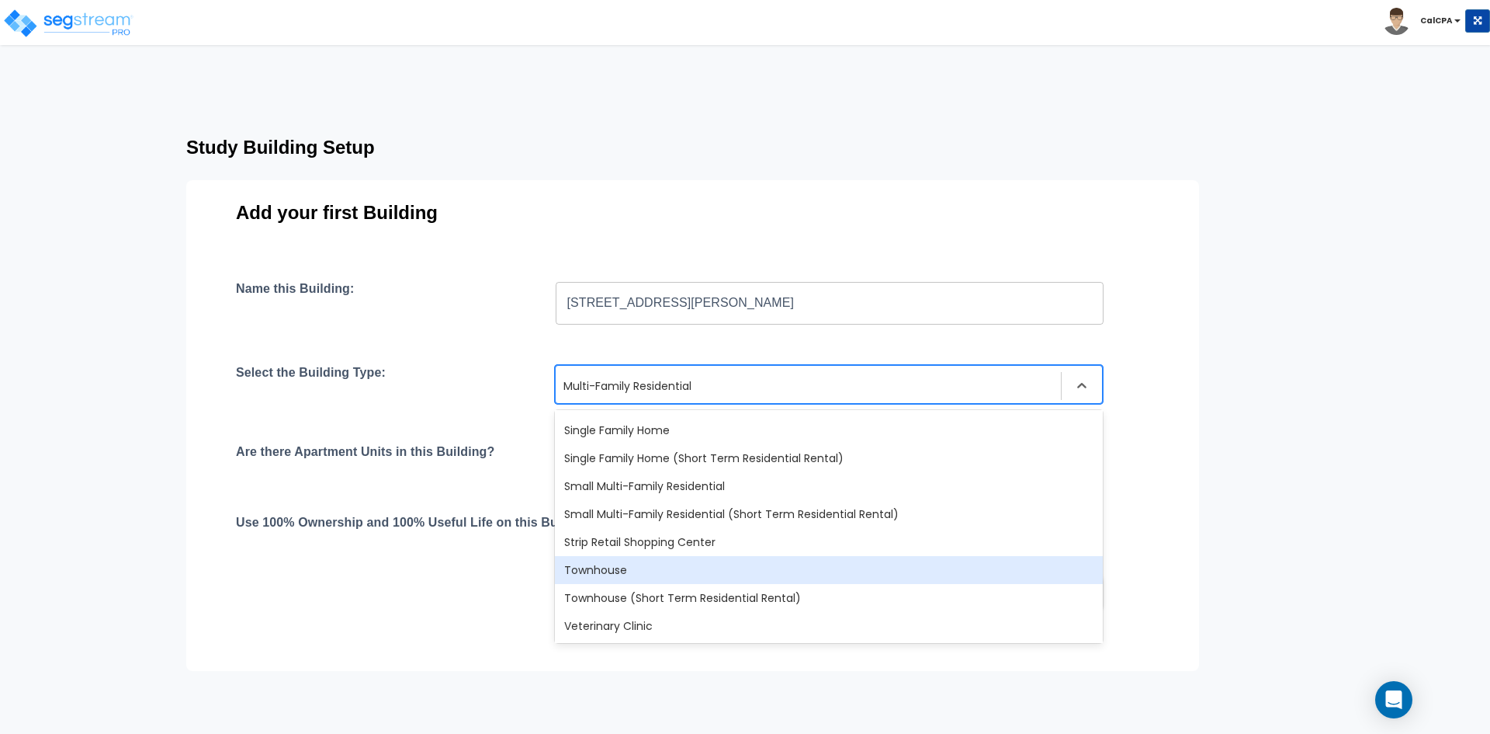
click at [598, 568] on div "Townhouse" at bounding box center [829, 570] width 548 height 28
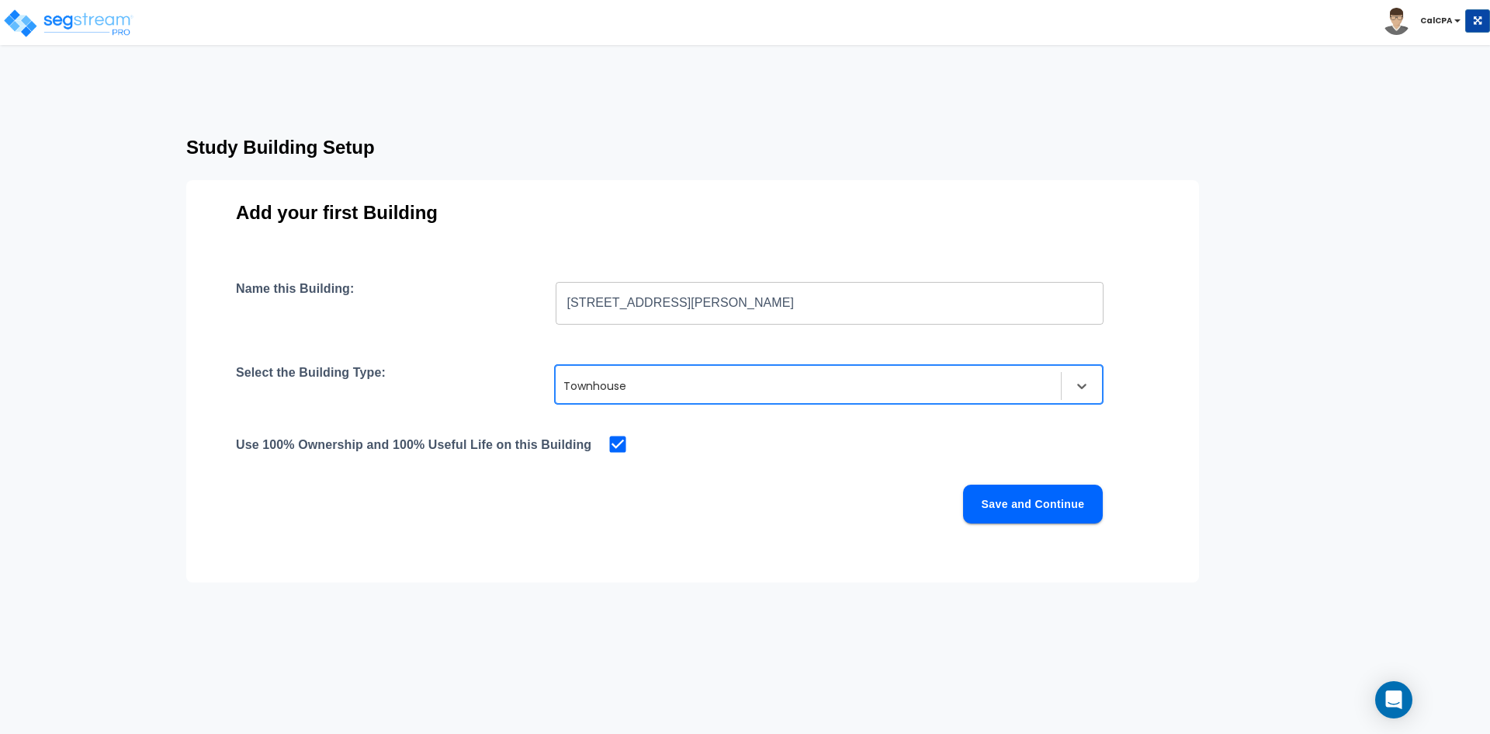
click at [1060, 509] on button "Save and Continue" at bounding box center [1033, 503] width 140 height 39
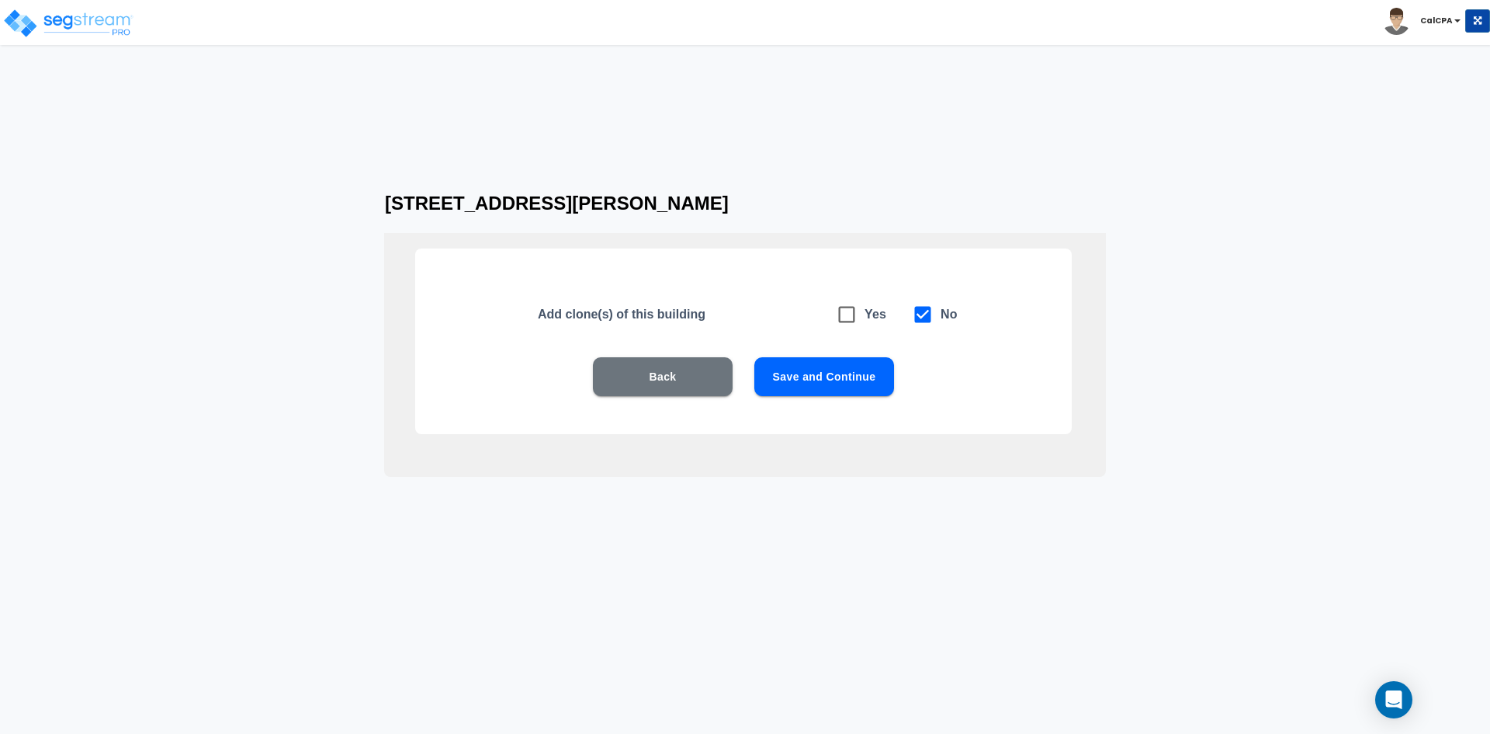
click at [833, 373] on button "Save and Continue" at bounding box center [824, 376] width 140 height 39
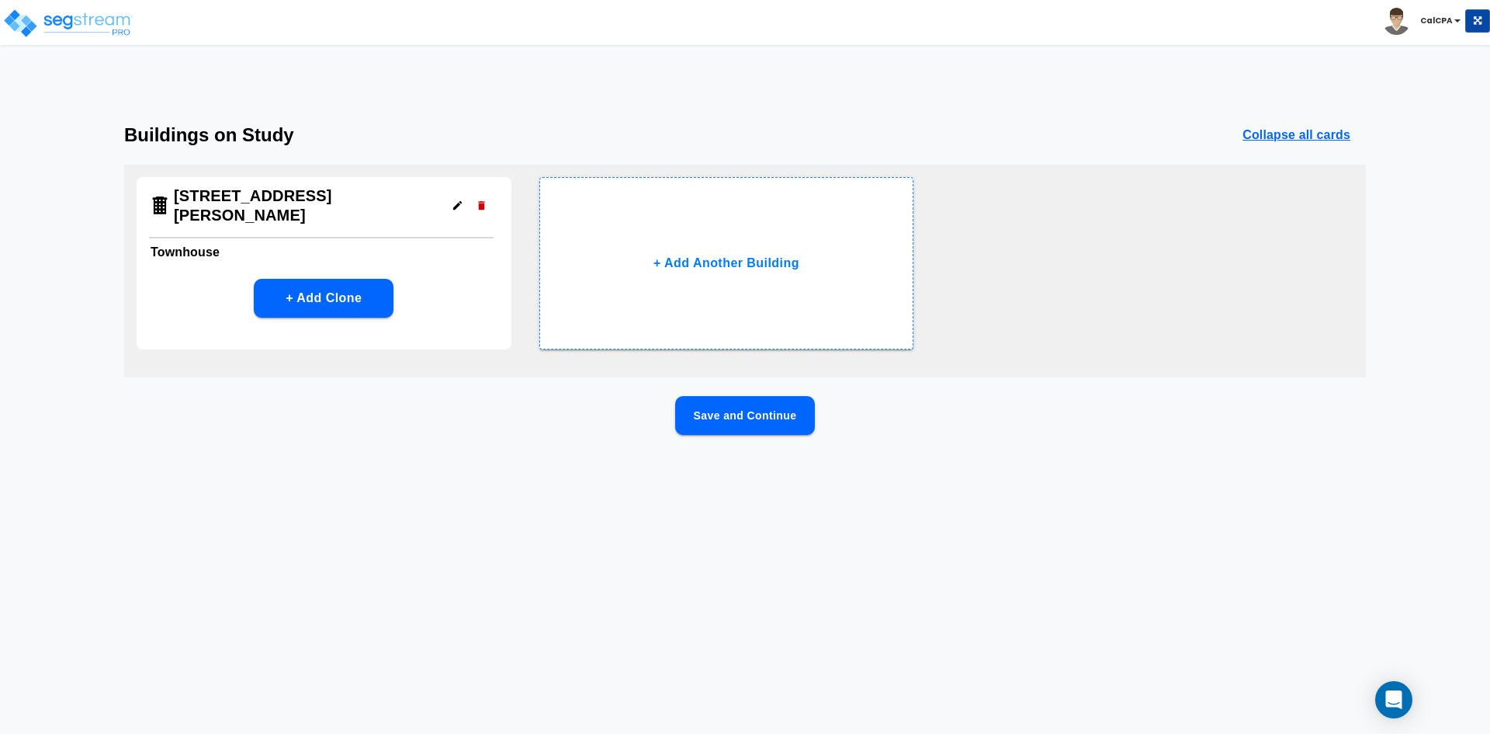
click at [757, 411] on button "Save and Continue" at bounding box center [745, 415] width 140 height 39
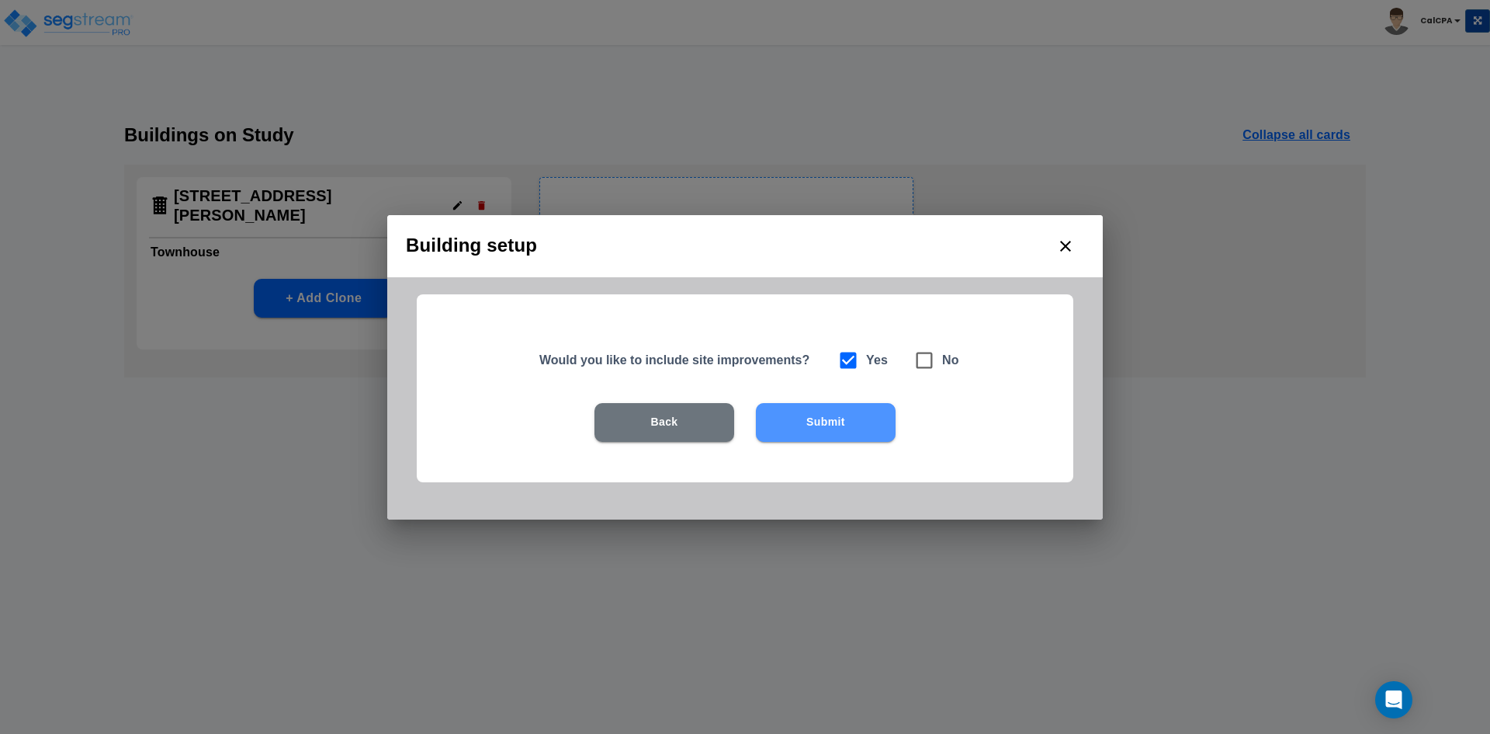
click at [810, 424] on button "Submit" at bounding box center [826, 422] width 140 height 39
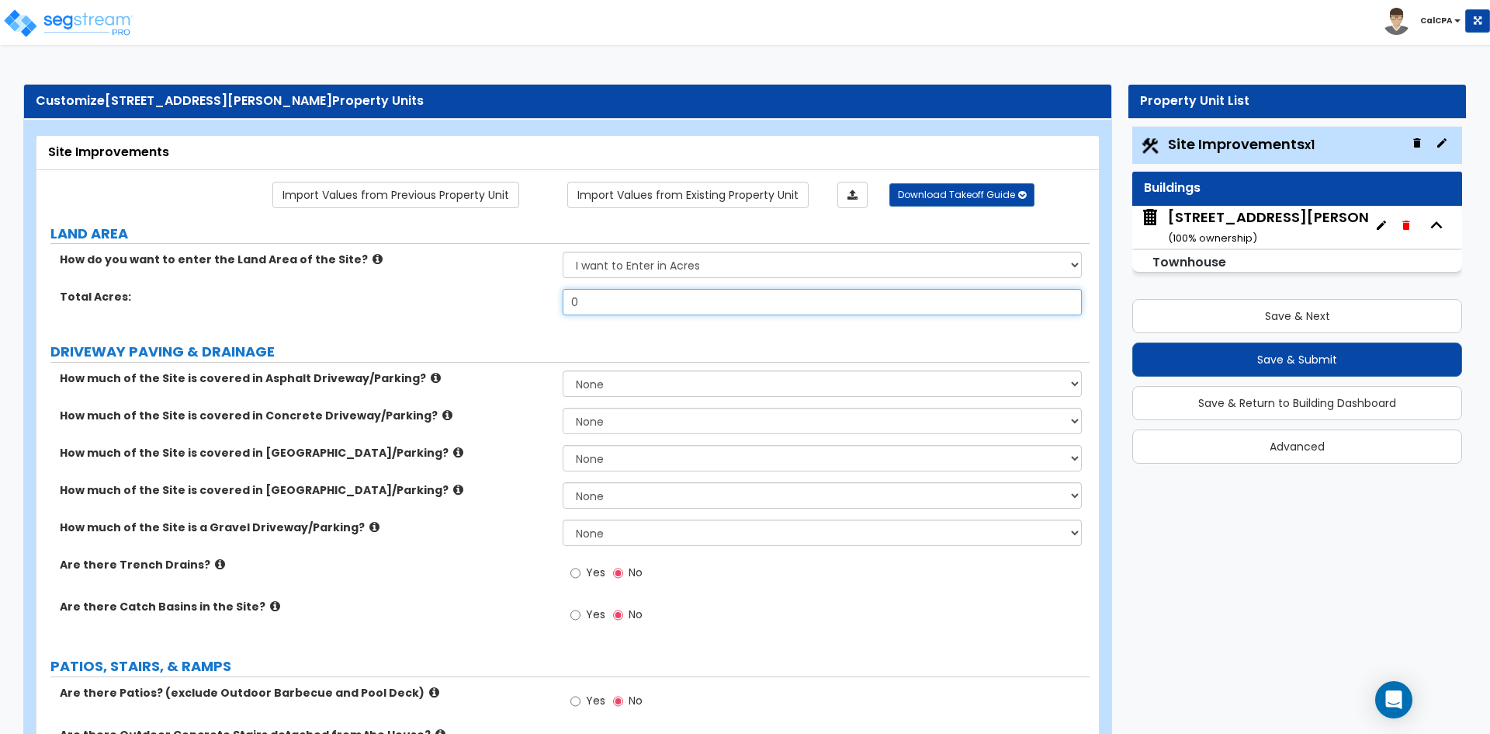
drag, startPoint x: 588, startPoint y: 297, endPoint x: 539, endPoint y: 306, distance: 48.9
click at [539, 306] on div "Total Acres: 0" at bounding box center [562, 307] width 1053 height 37
type input ".21"
click at [772, 595] on div "Yes No" at bounding box center [826, 578] width 526 height 42
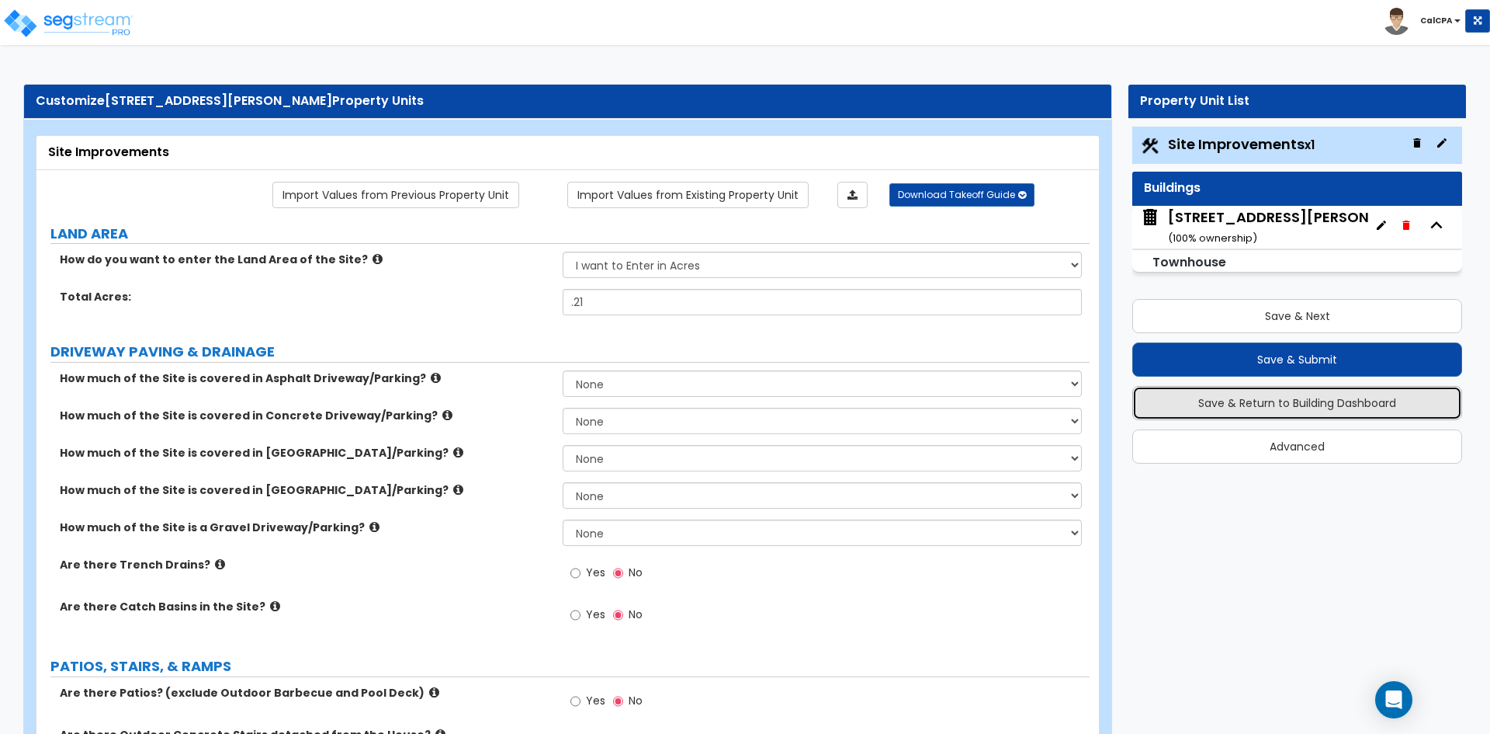
click at [1285, 407] on button "Save & Return to Building Dashboard" at bounding box center [1297, 403] width 330 height 34
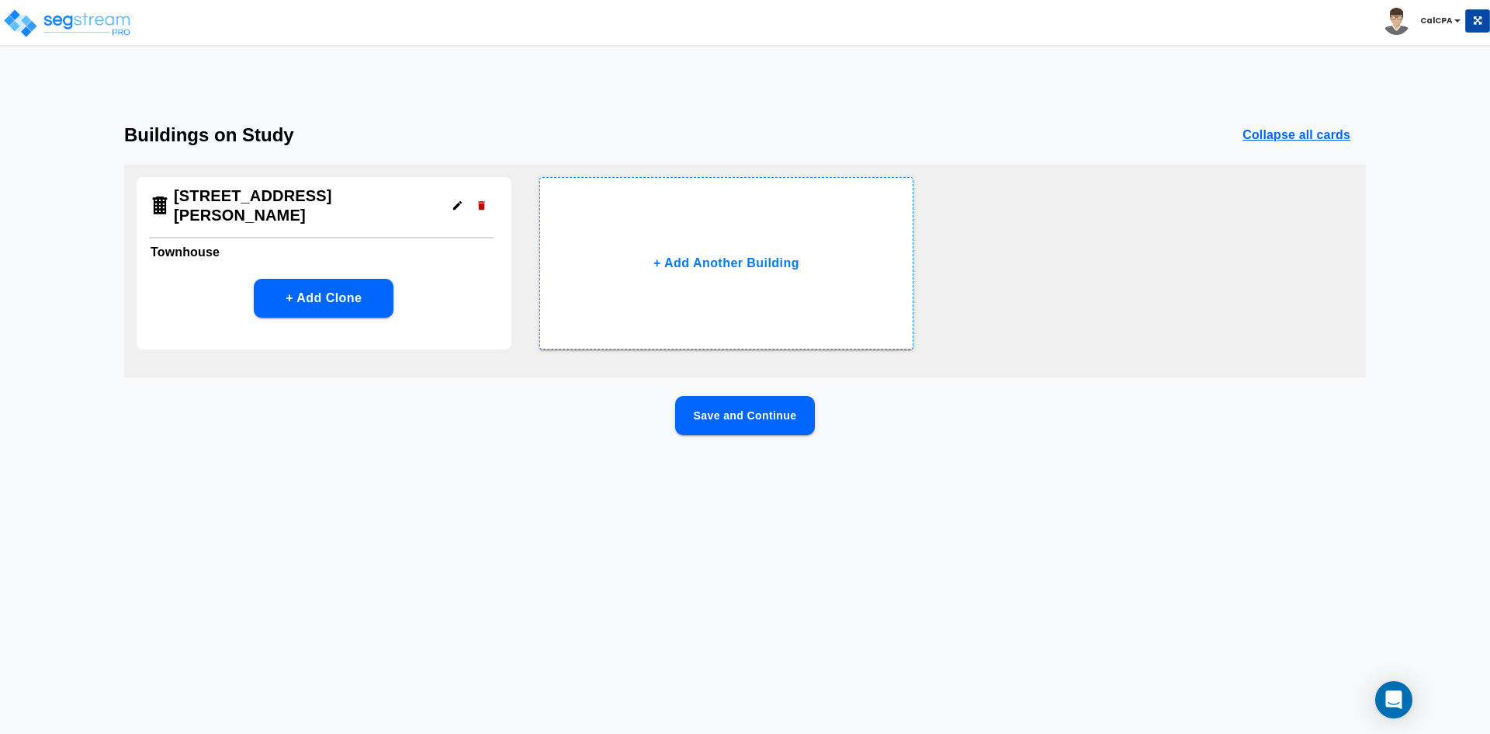
click at [756, 421] on button "Save and Continue" at bounding box center [745, 415] width 140 height 39
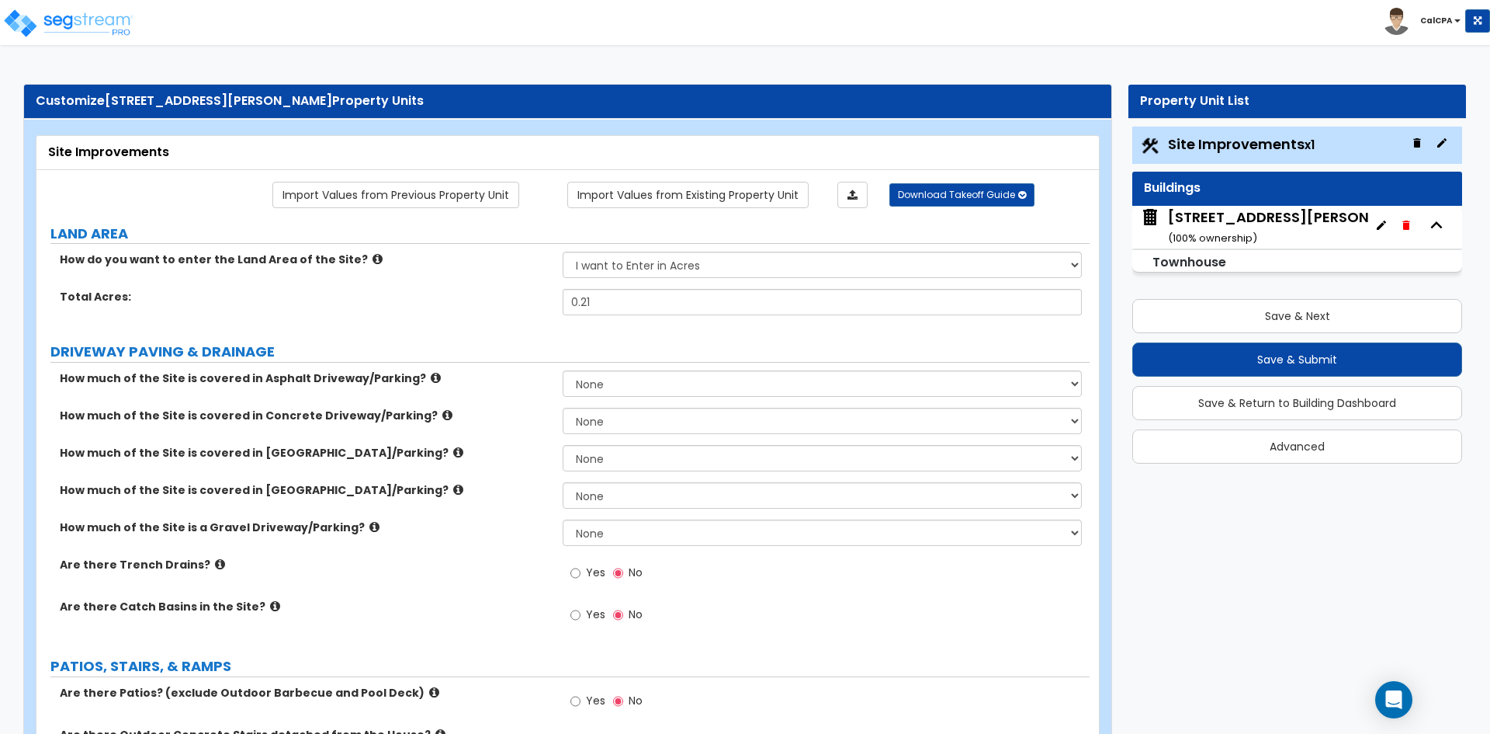
click at [1438, 26] on b "CalCPA" at bounding box center [1436, 21] width 33 height 12
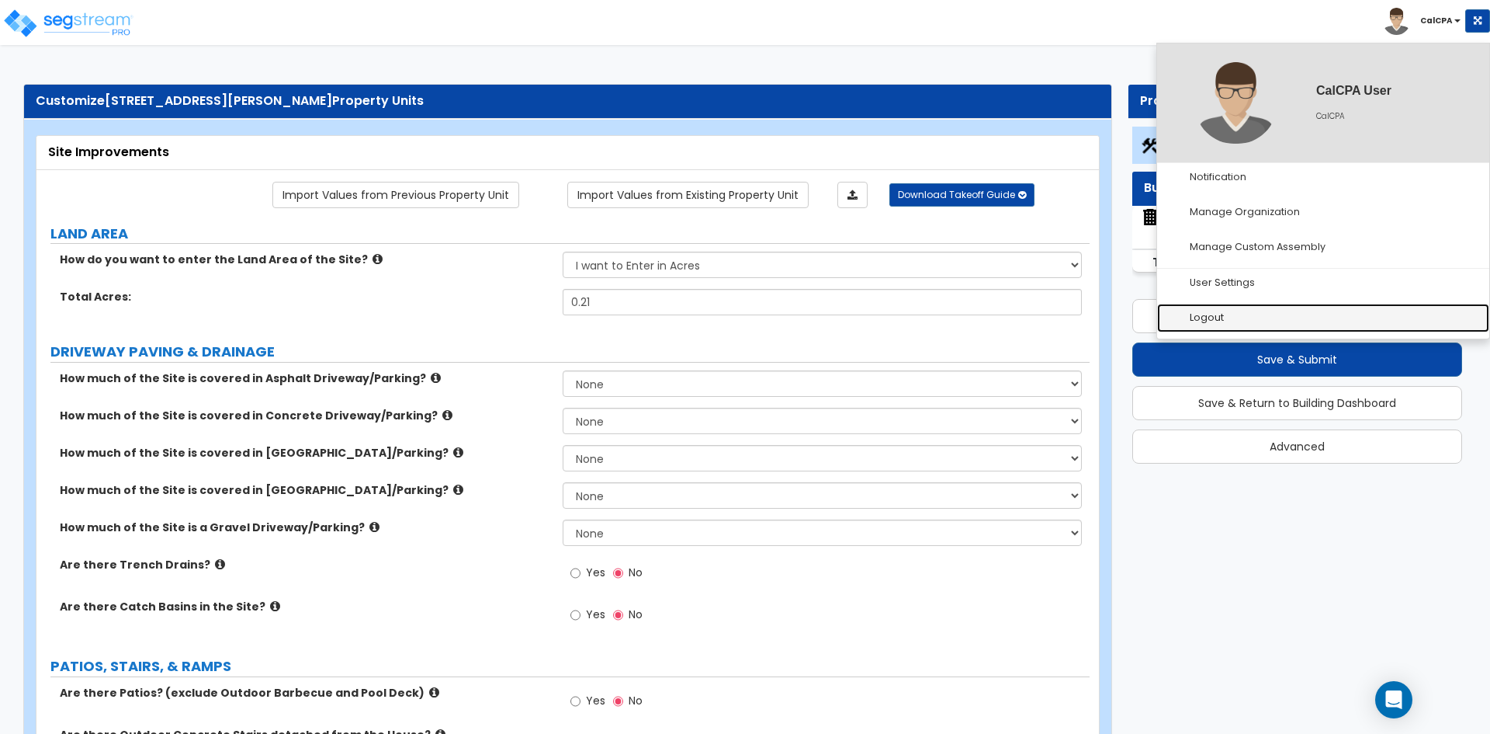
click at [1209, 317] on link "Logout" at bounding box center [1323, 317] width 332 height 29
